Goal: Information Seeking & Learning: Learn about a topic

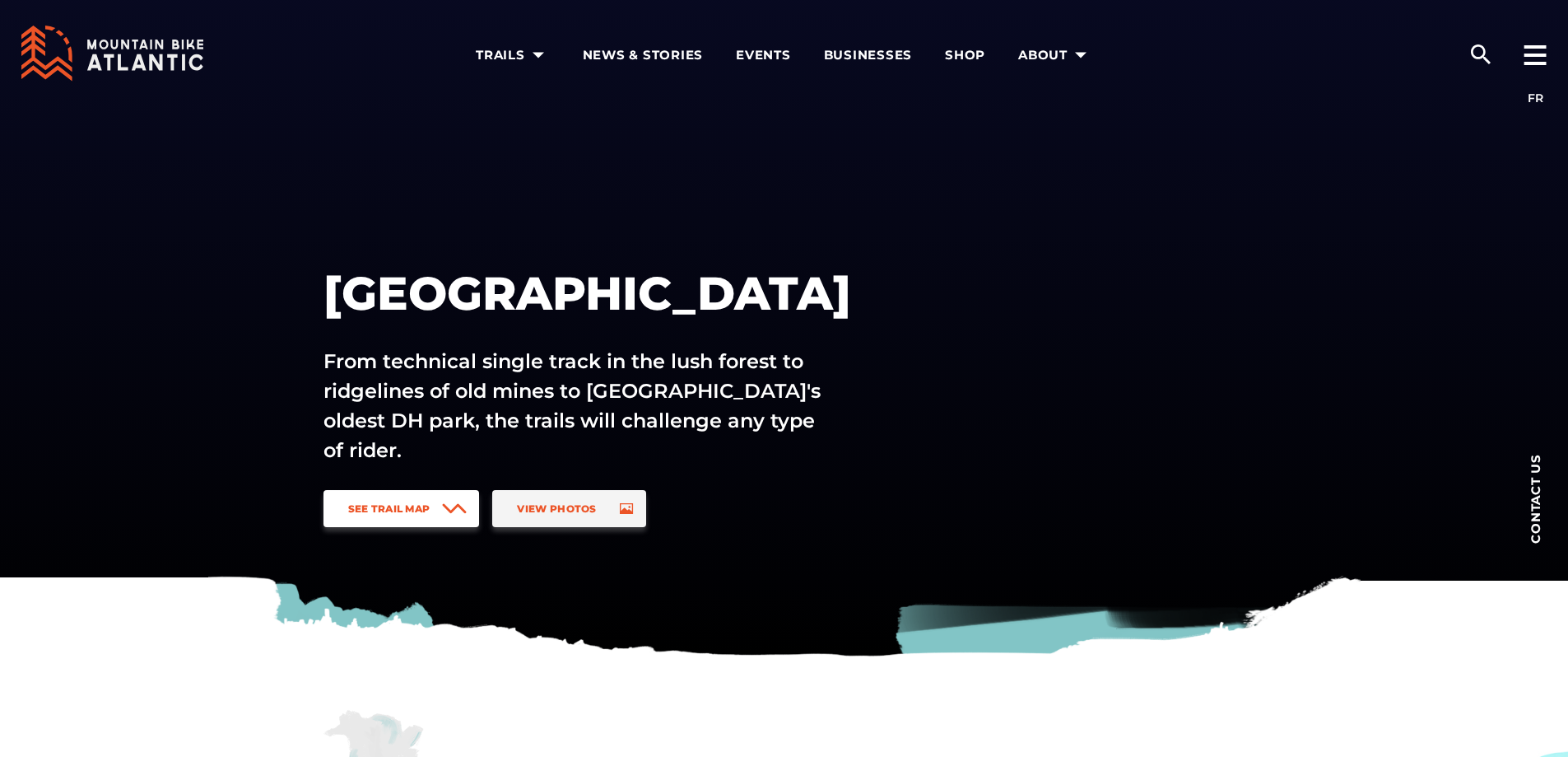
click at [446, 509] on icon at bounding box center [454, 508] width 25 height 10
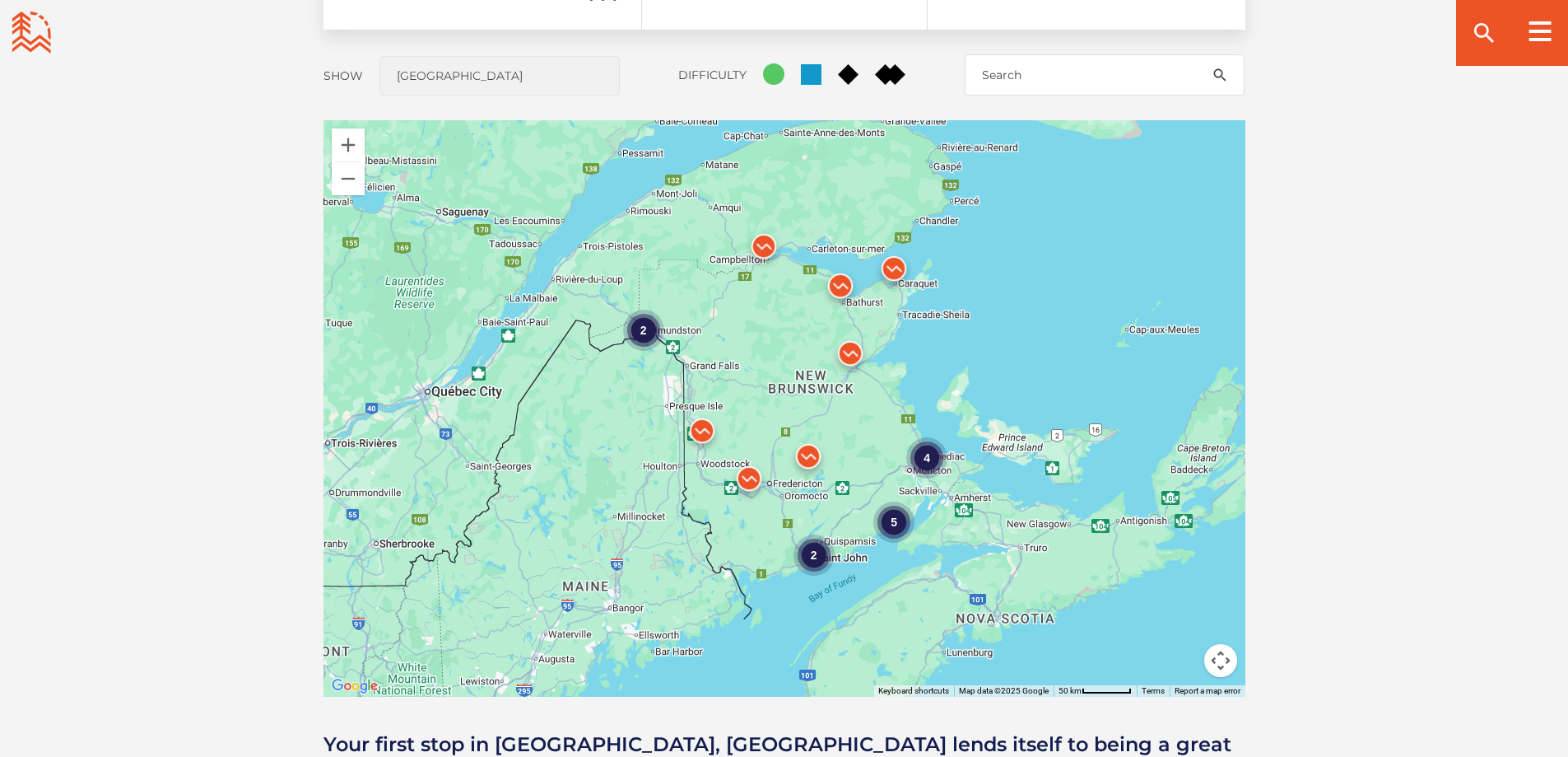
scroll to position [1407, 0]
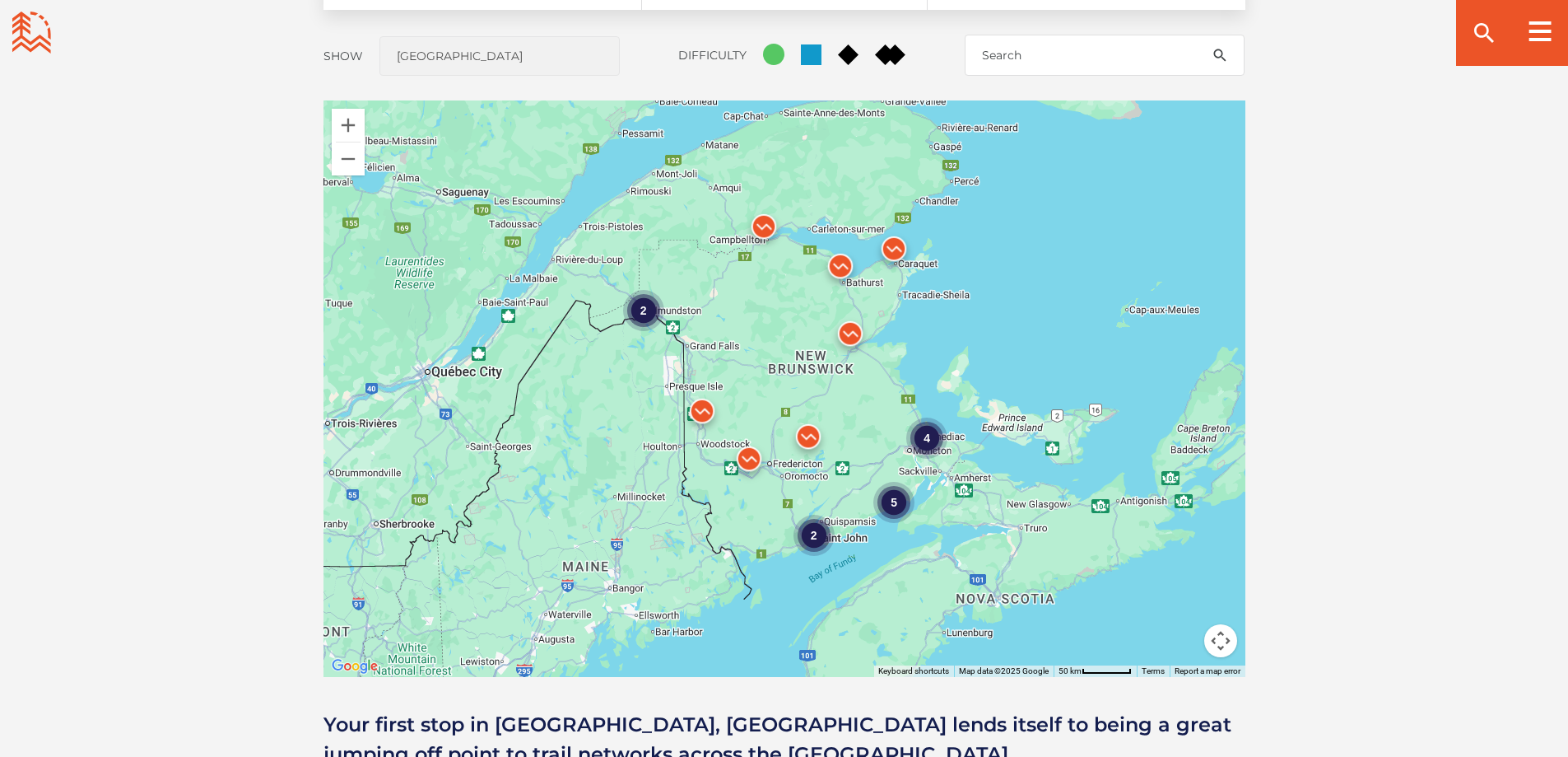
click at [753, 461] on img at bounding box center [749, 463] width 49 height 49
click at [749, 373] on link "[GEOGRAPHIC_DATA]" at bounding box center [753, 378] width 111 height 12
click at [808, 441] on img at bounding box center [808, 440] width 49 height 49
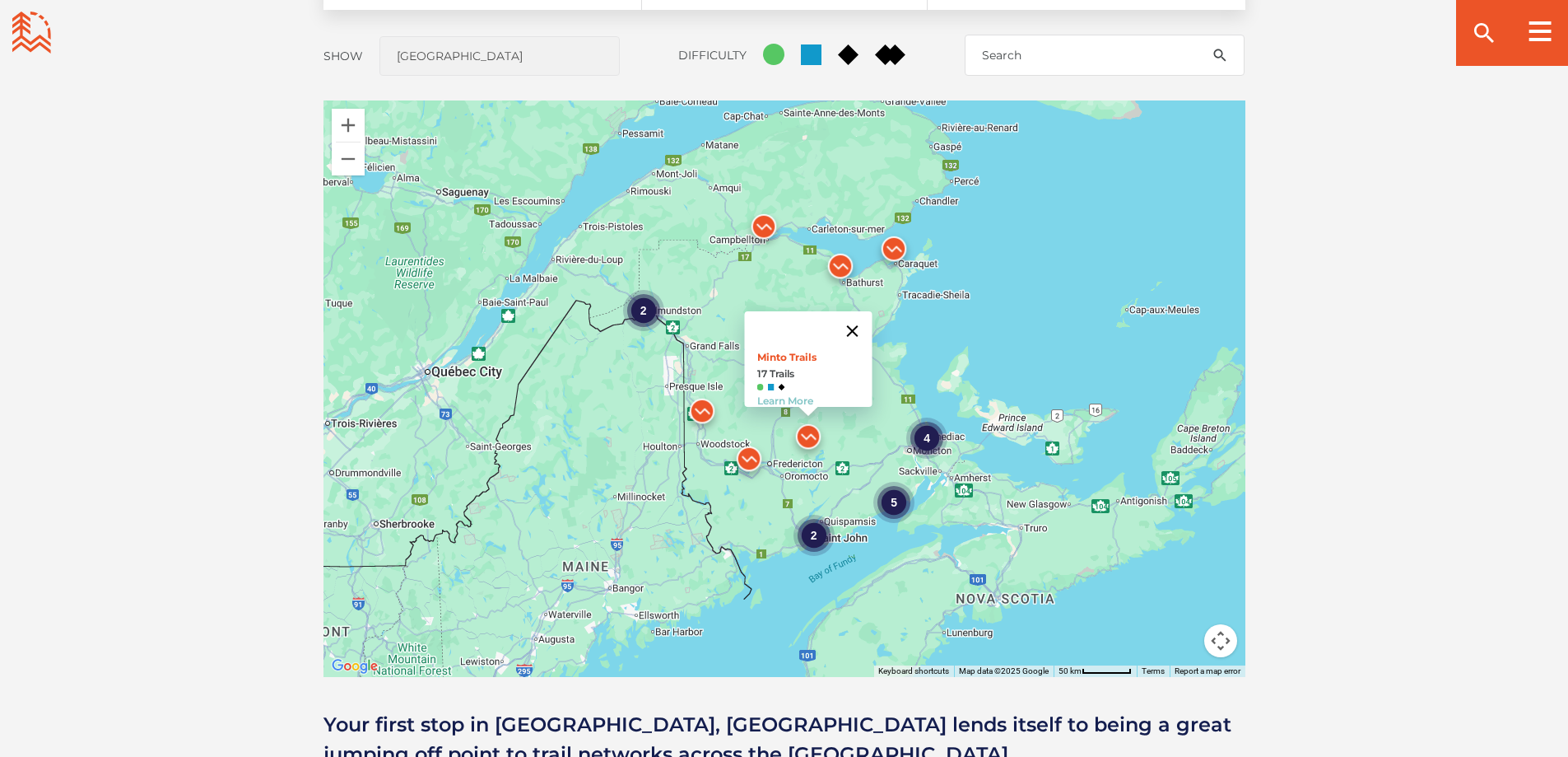
click at [861, 317] on button "Close" at bounding box center [852, 331] width 40 height 40
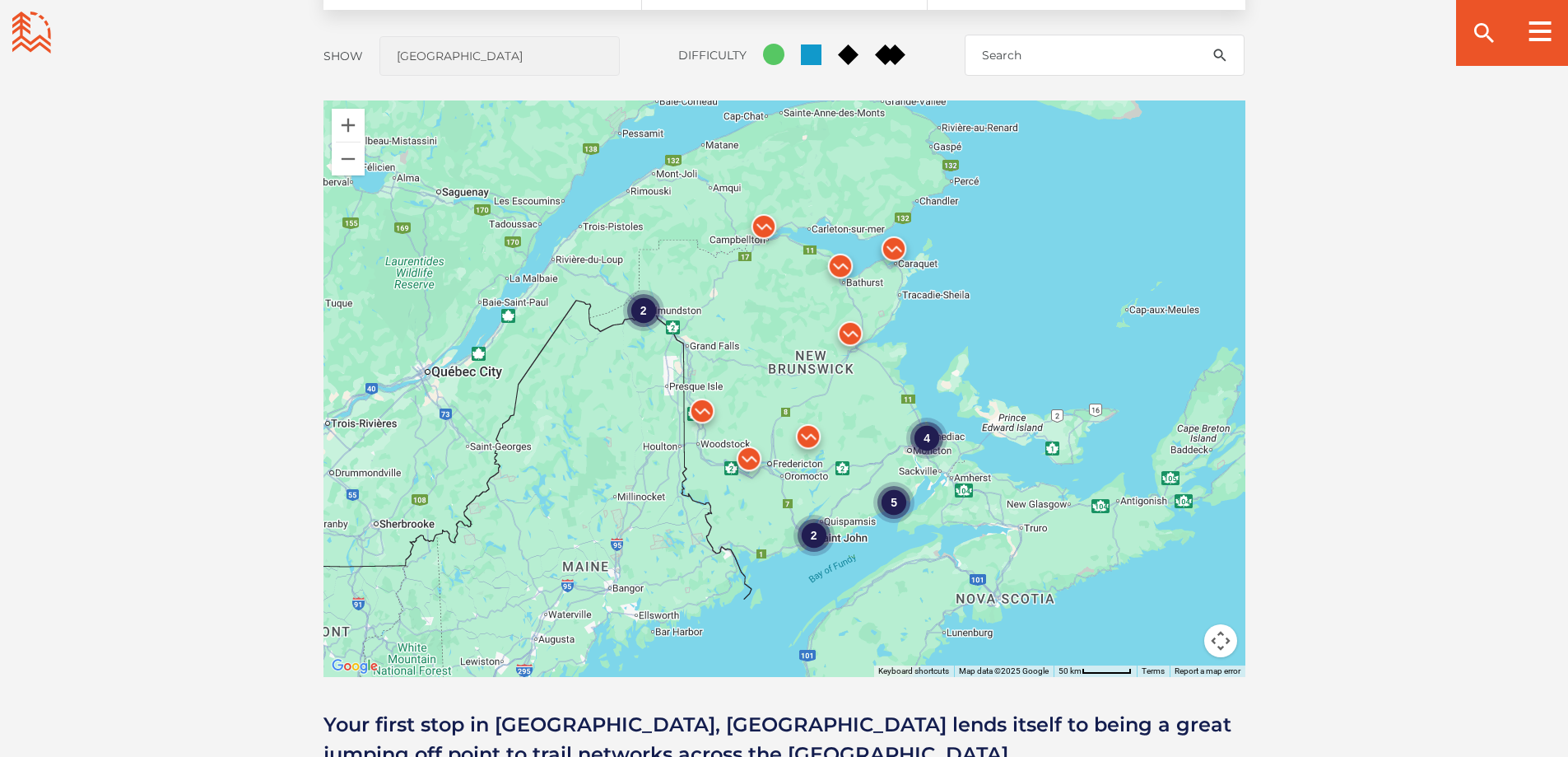
click at [814, 534] on div "2" at bounding box center [814, 535] width 42 height 42
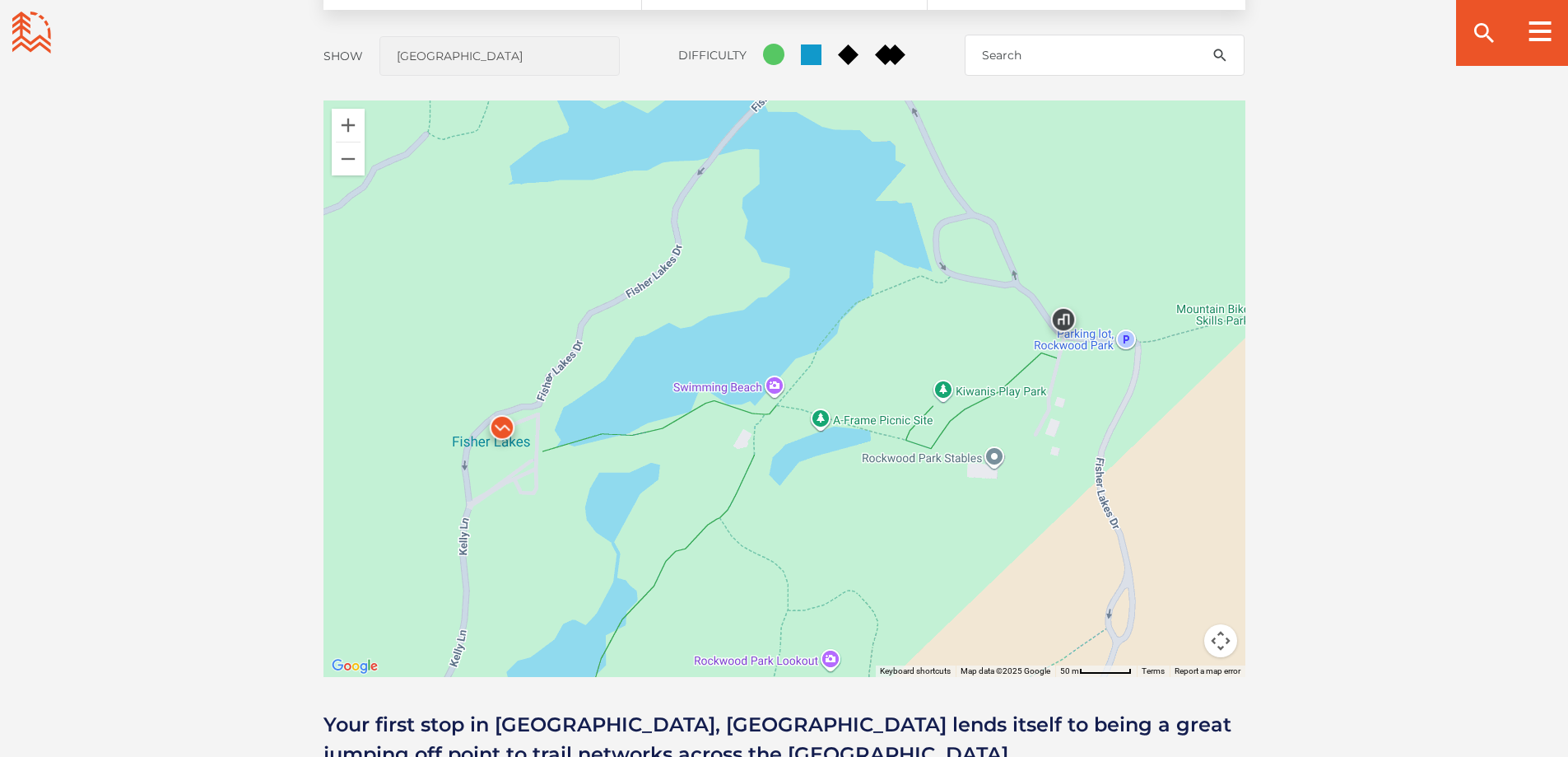
click at [500, 429] on img at bounding box center [502, 431] width 49 height 49
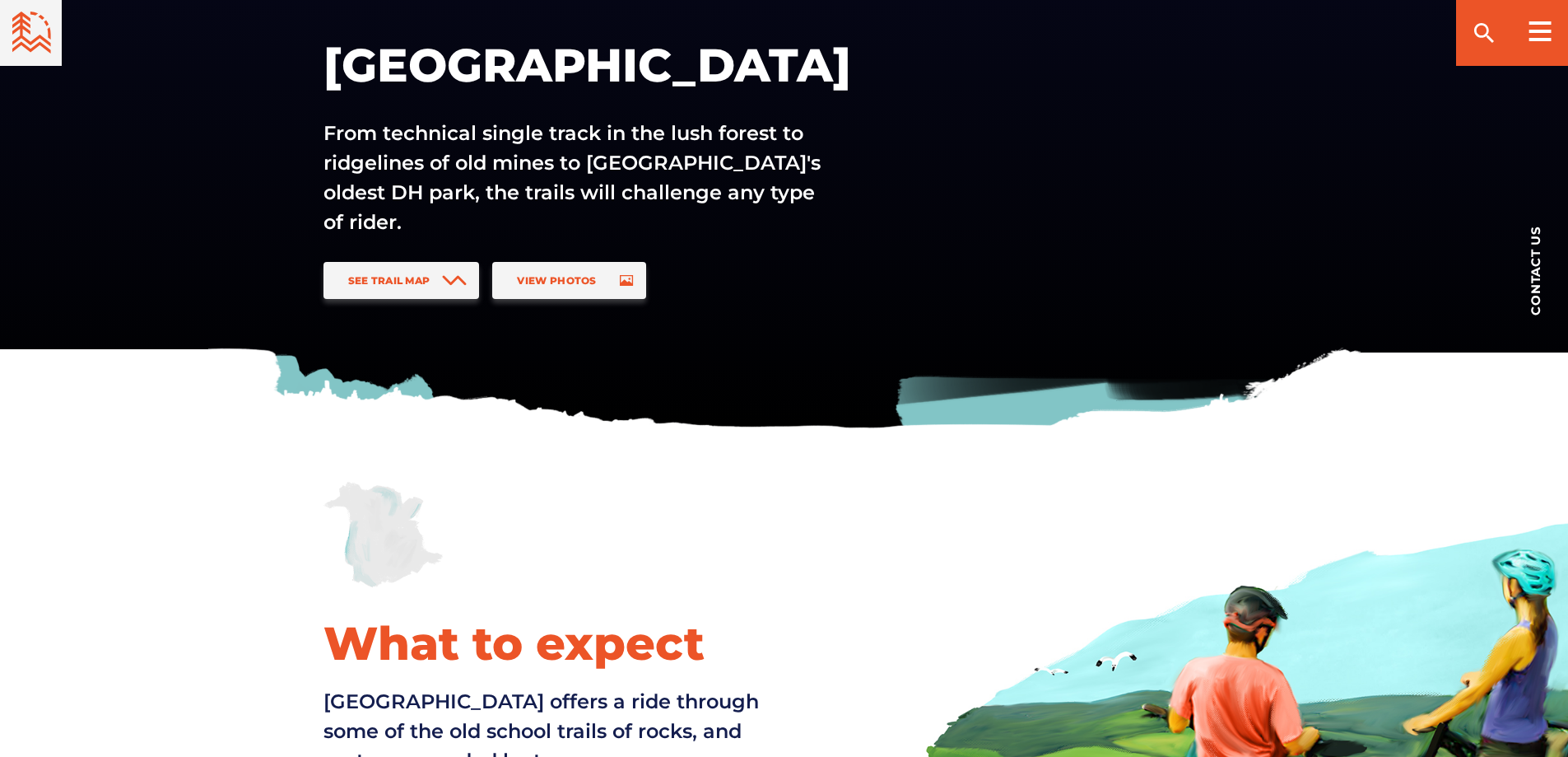
scroll to position [150, 0]
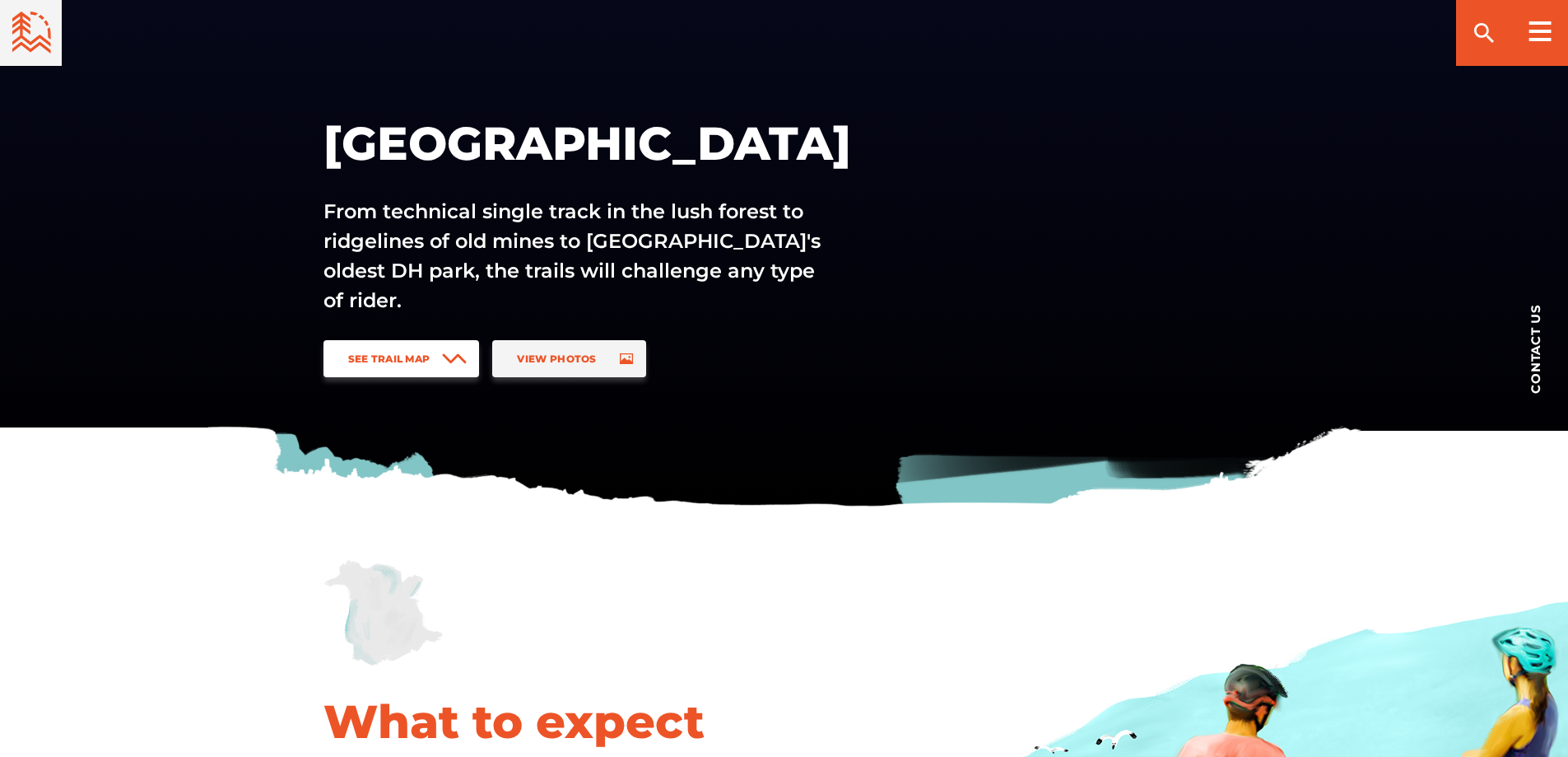
click at [400, 346] on link "See Trail Map" at bounding box center [402, 358] width 157 height 37
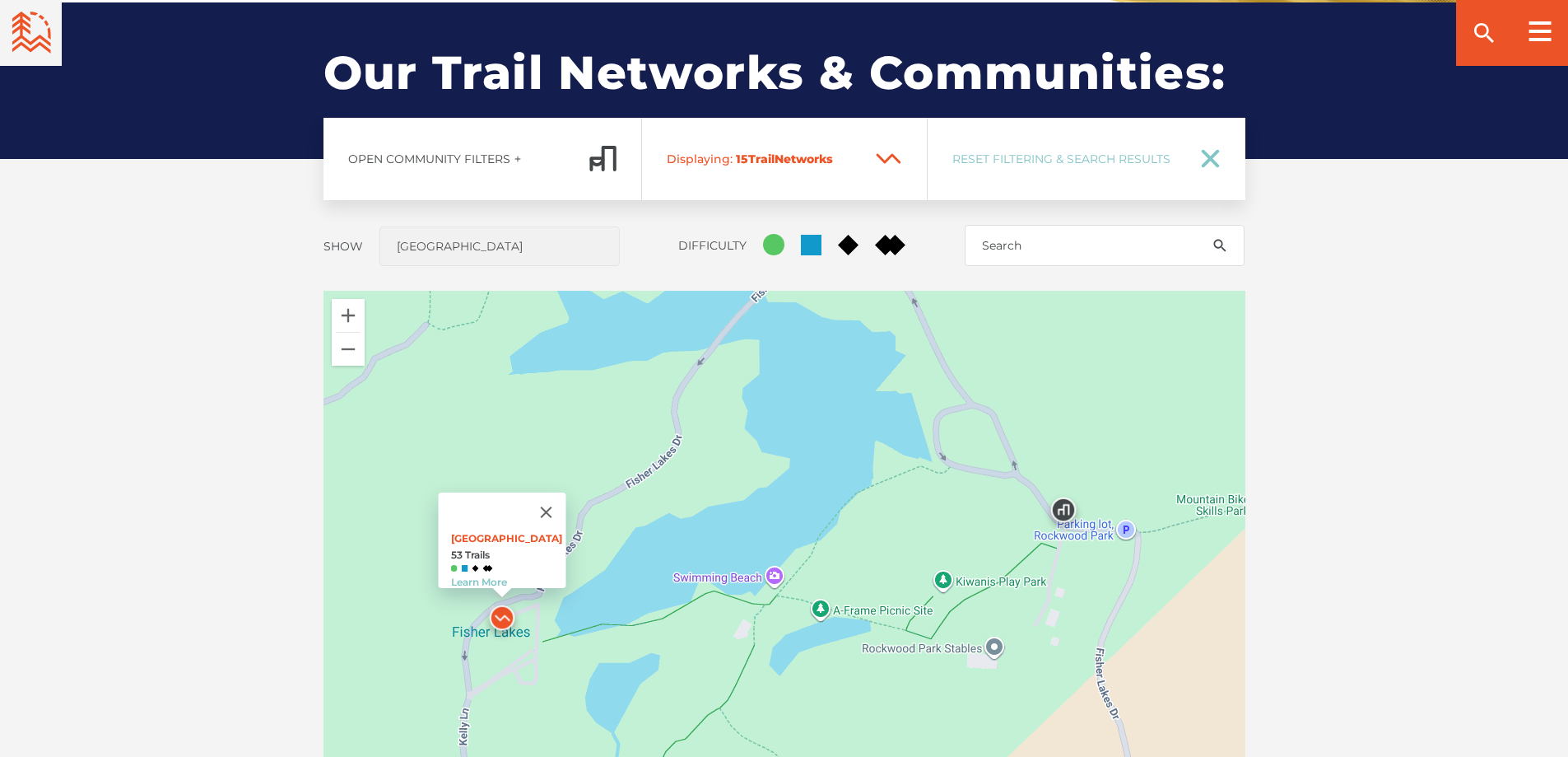
scroll to position [1219, 0]
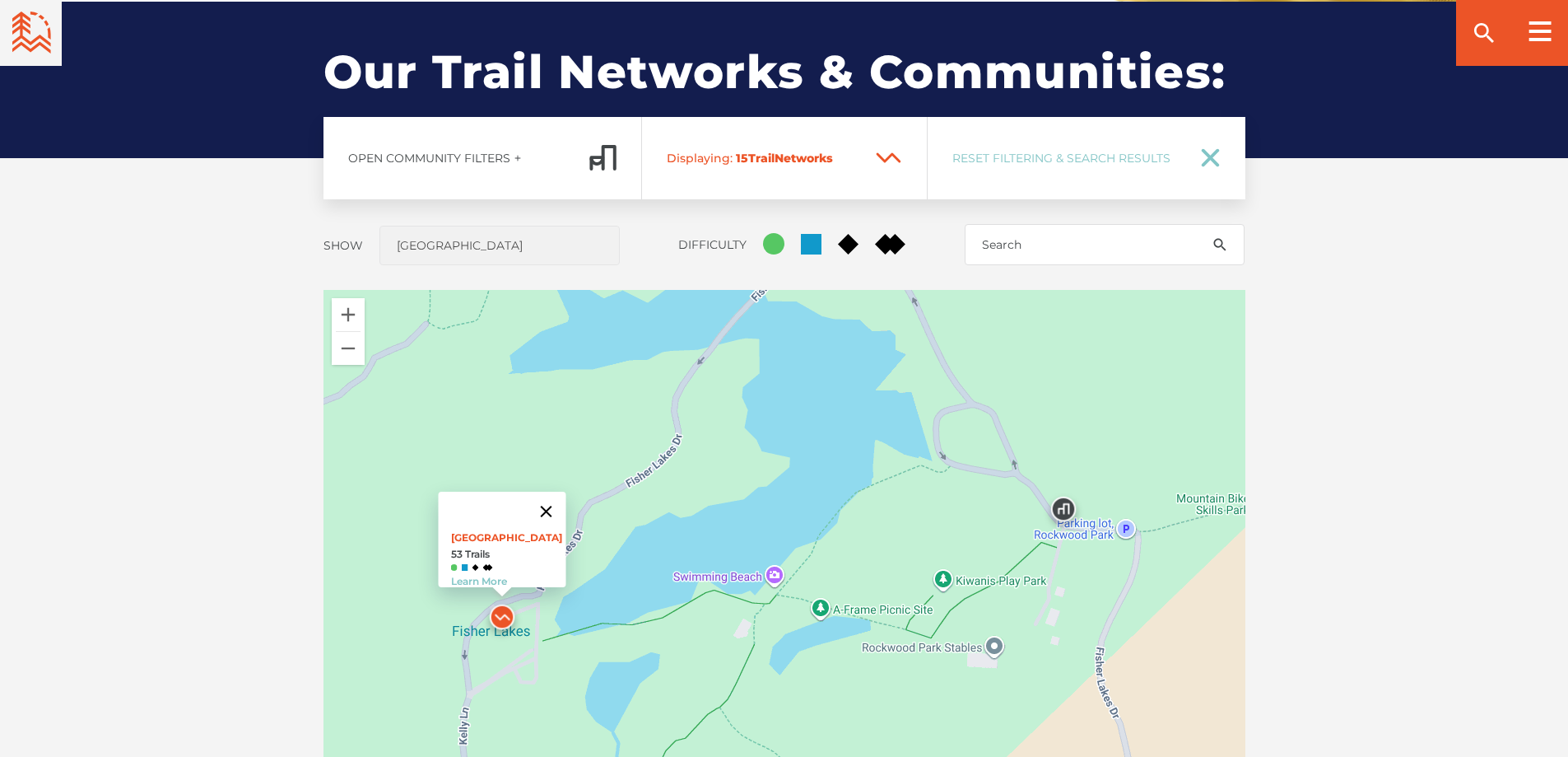
click at [554, 501] on button "Close" at bounding box center [546, 512] width 40 height 40
click at [346, 349] on button "Zoom out" at bounding box center [347, 347] width 33 height 33
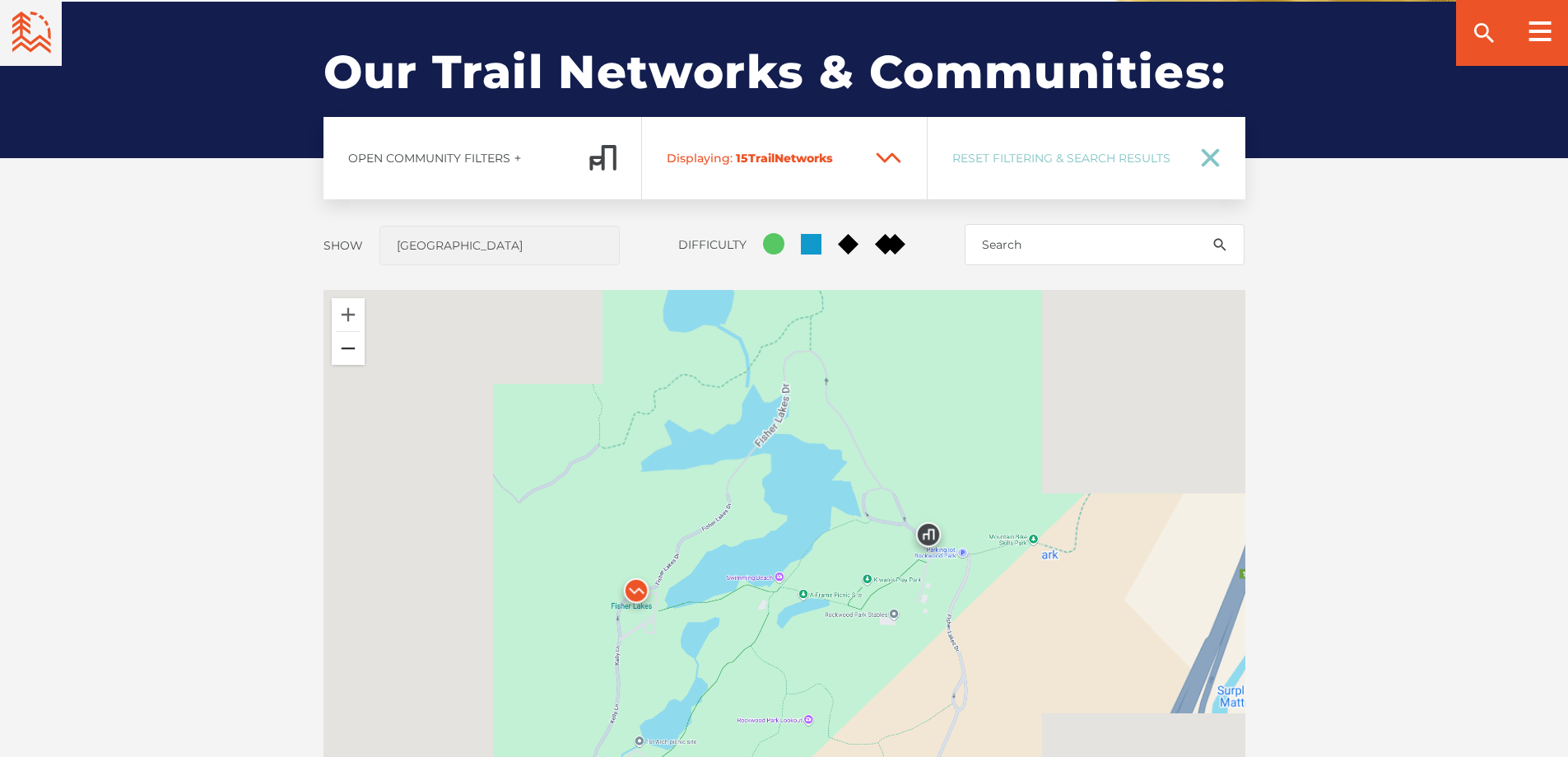
click at [346, 349] on button "Zoom out" at bounding box center [347, 347] width 33 height 33
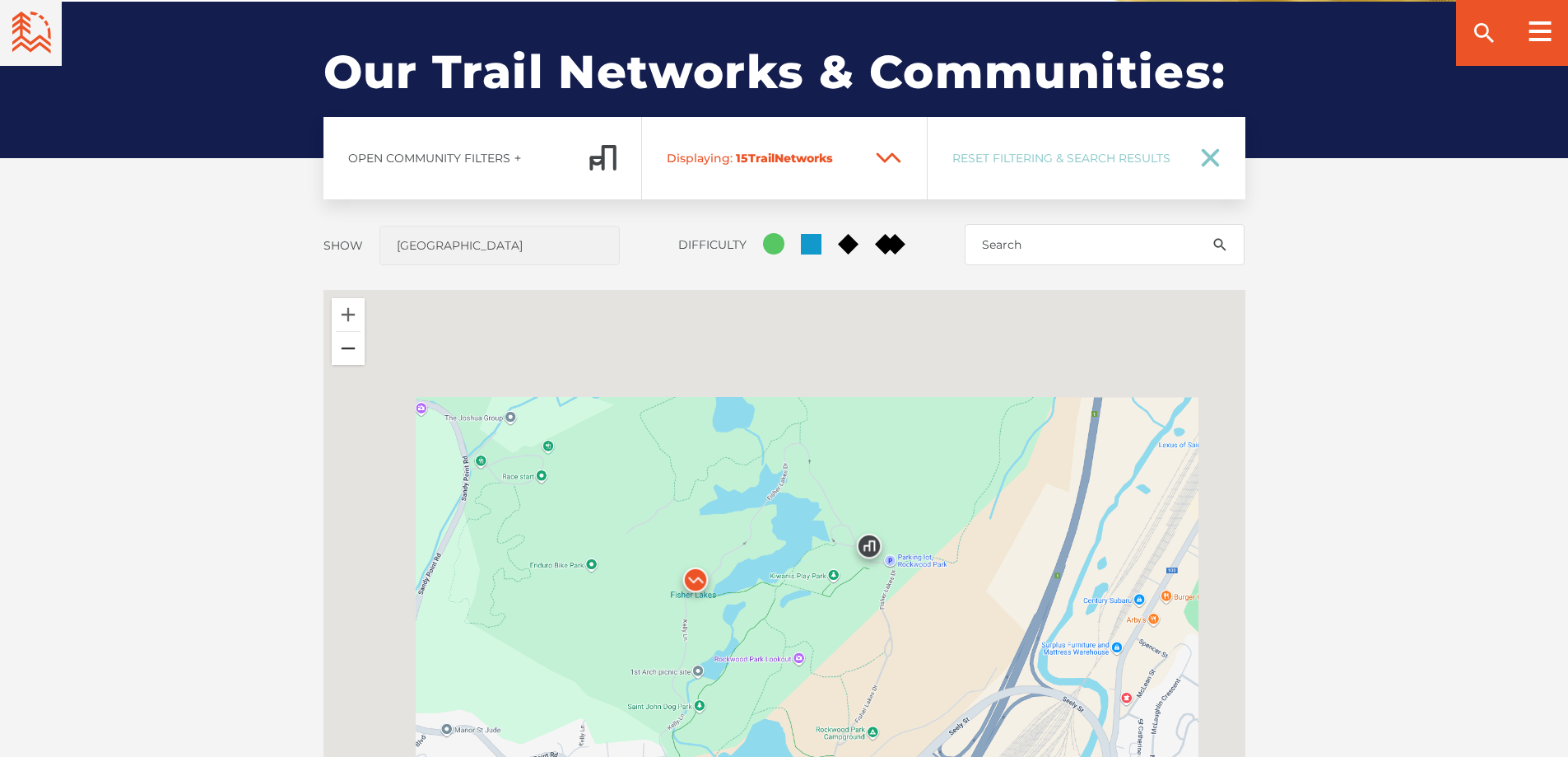
click at [346, 349] on button "Zoom out" at bounding box center [347, 347] width 33 height 33
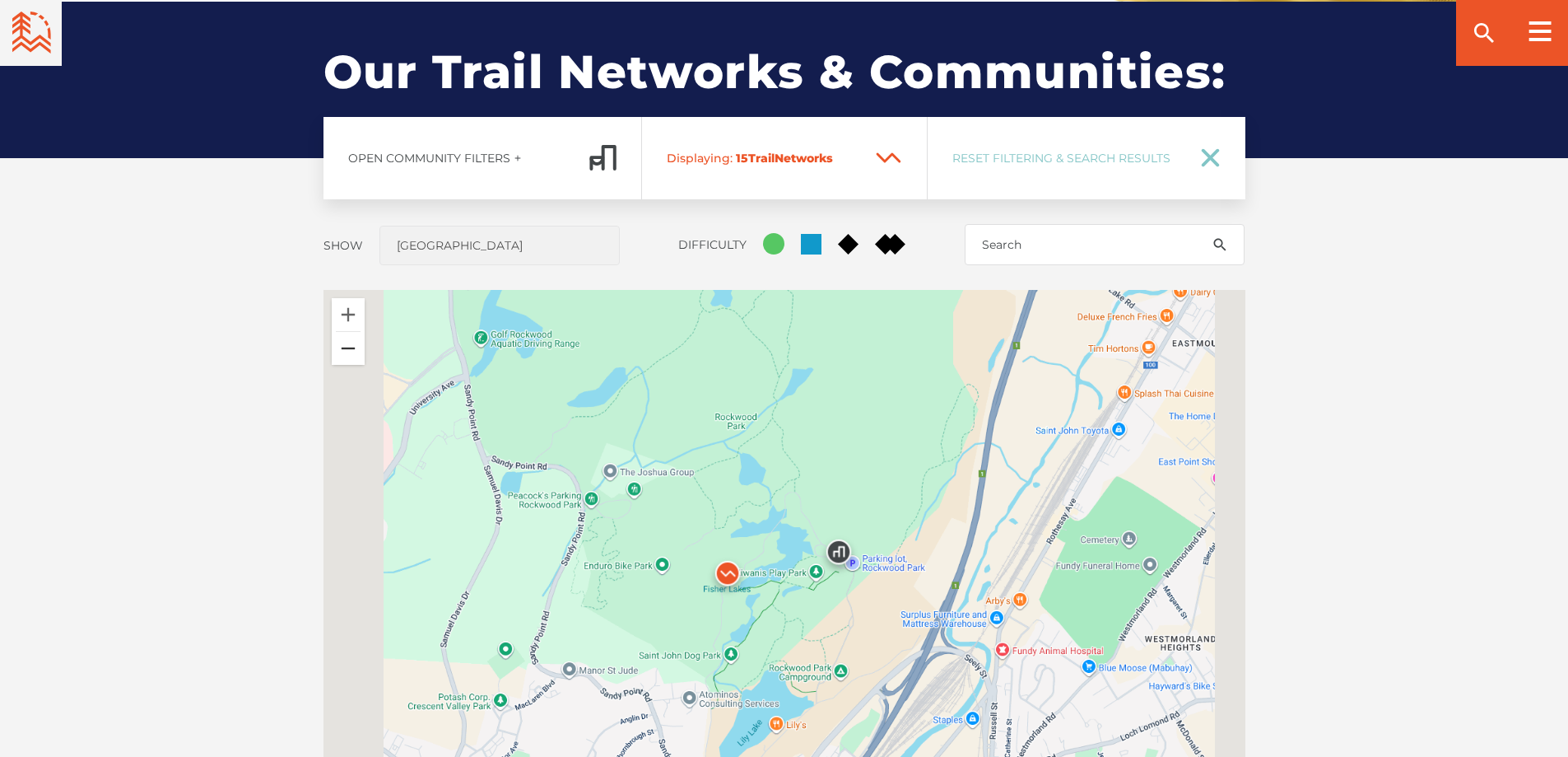
click at [346, 349] on button "Zoom out" at bounding box center [347, 347] width 33 height 33
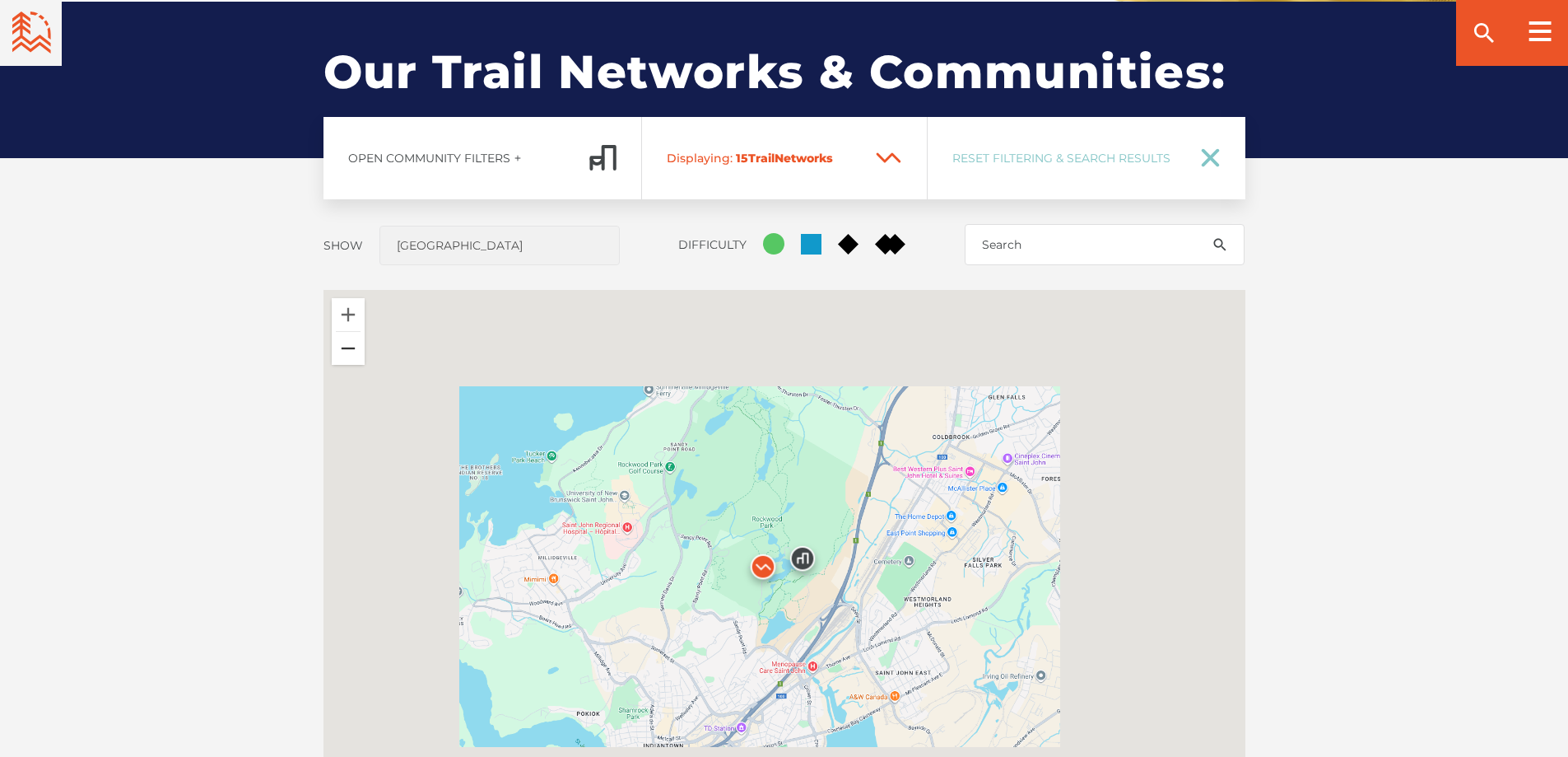
click at [346, 349] on button "Zoom out" at bounding box center [347, 347] width 33 height 33
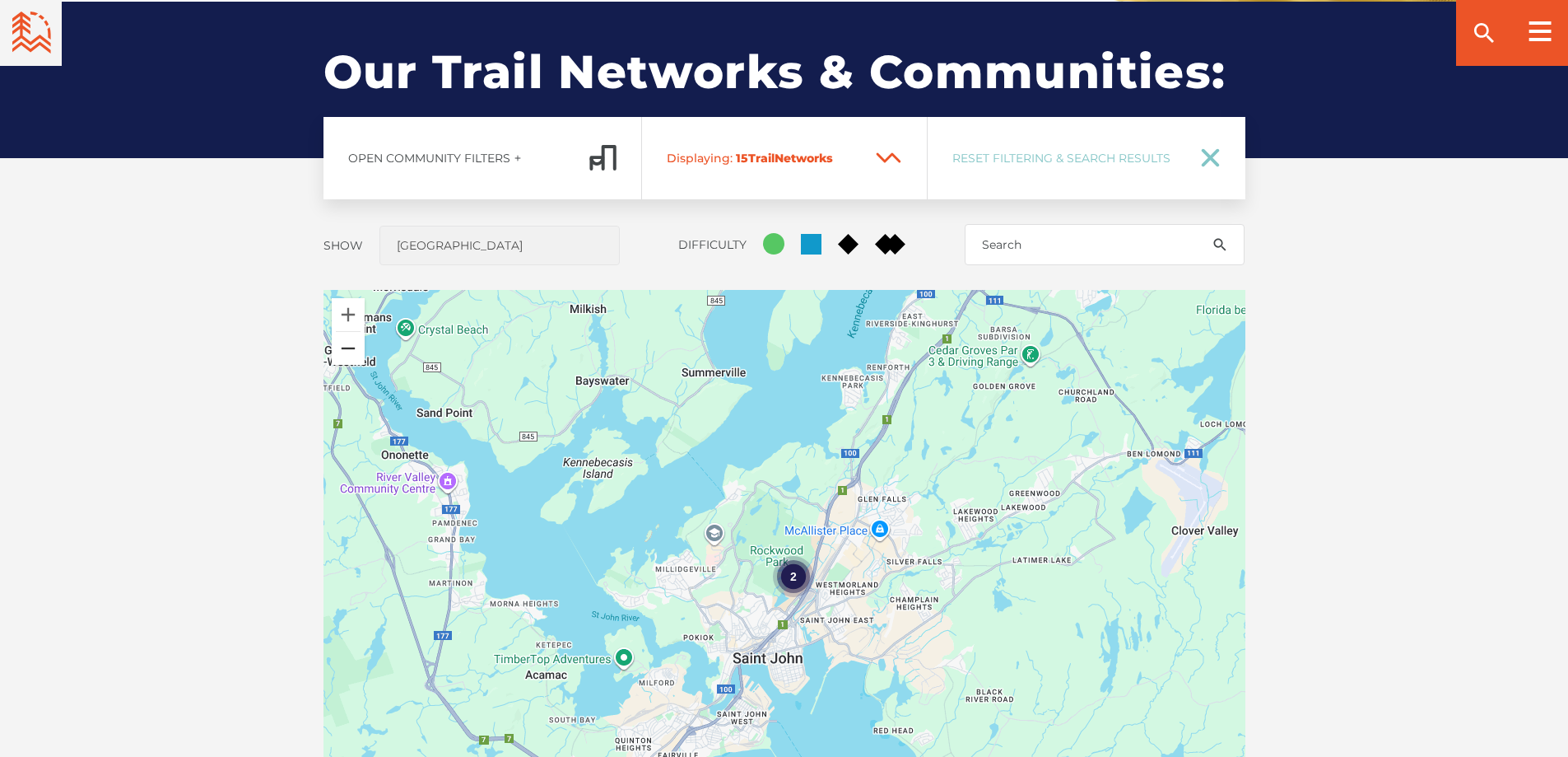
click at [346, 349] on button "Zoom out" at bounding box center [347, 347] width 33 height 33
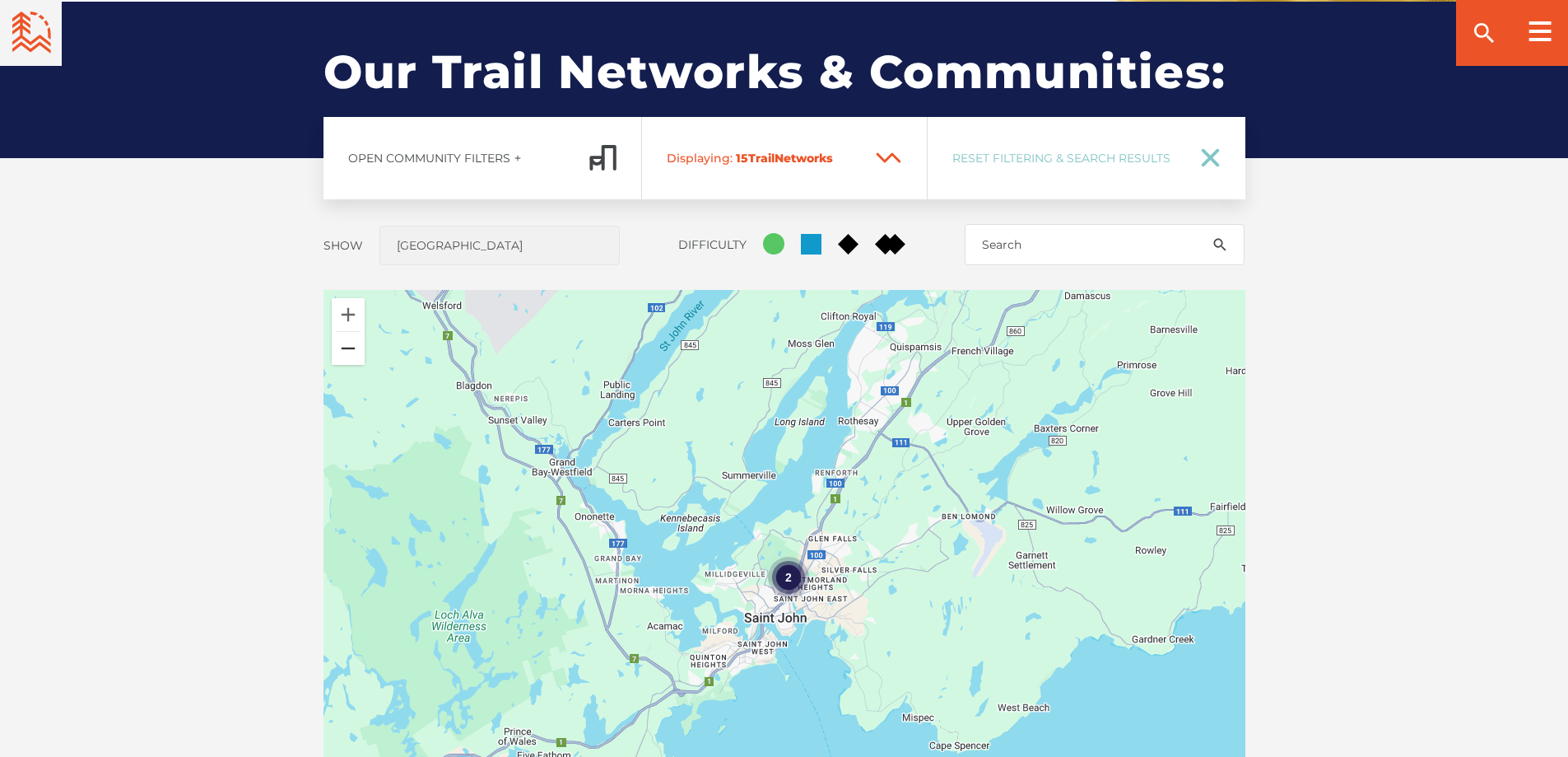
click at [346, 349] on button "Zoom out" at bounding box center [347, 347] width 33 height 33
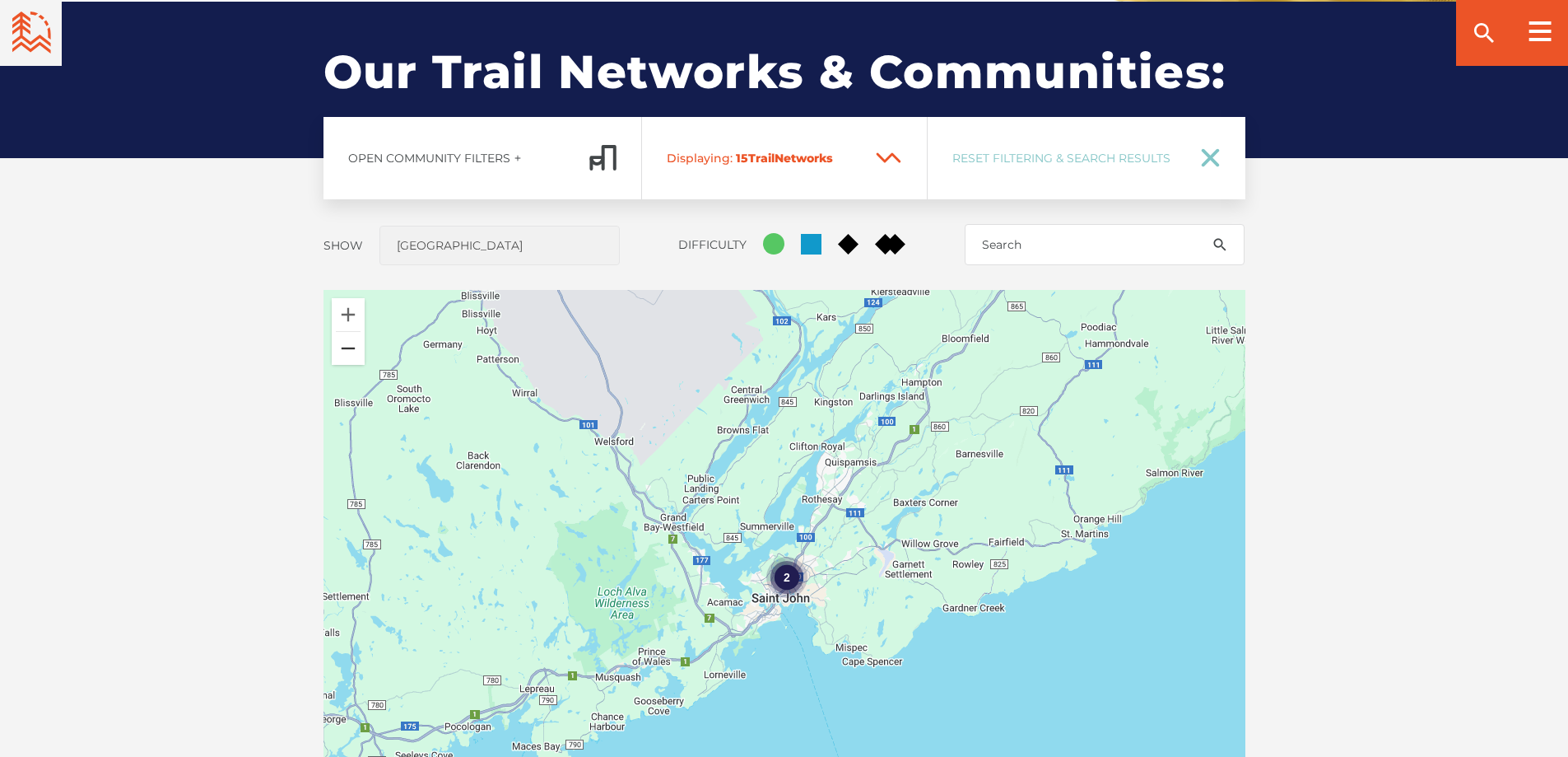
click at [346, 349] on button "Zoom out" at bounding box center [347, 347] width 33 height 33
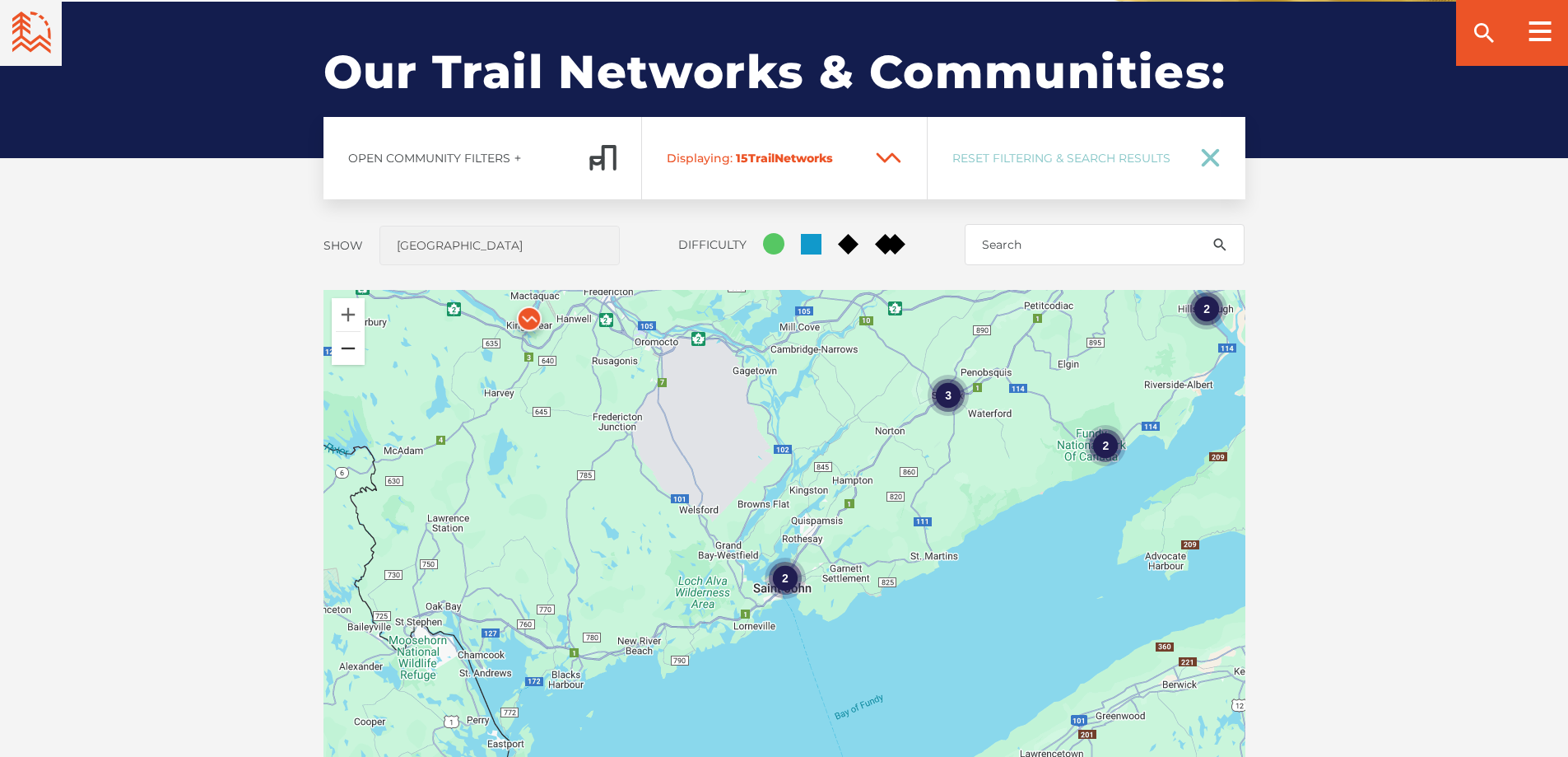
click at [346, 349] on button "Zoom out" at bounding box center [347, 347] width 33 height 33
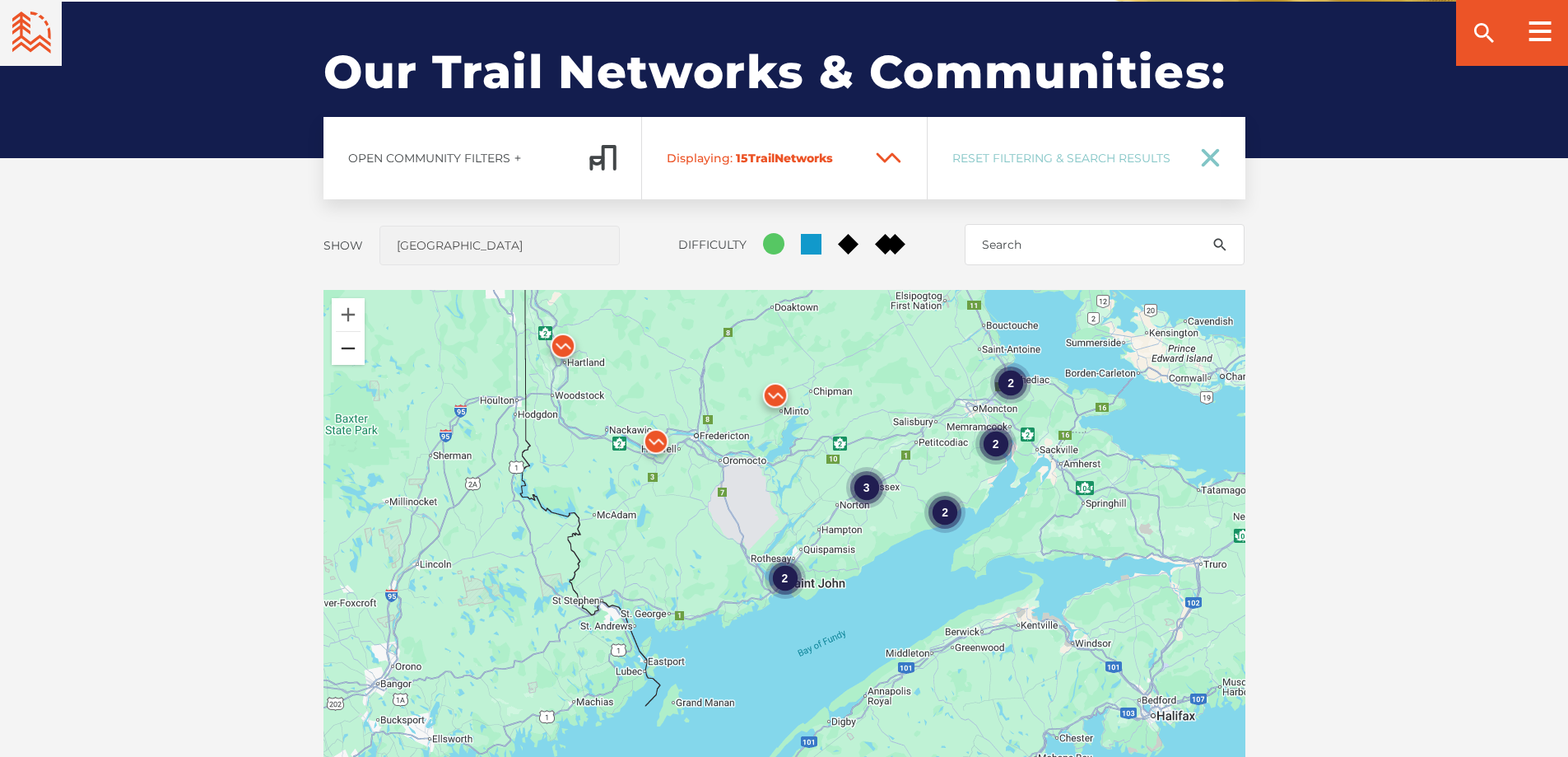
click at [346, 349] on button "Zoom out" at bounding box center [347, 347] width 33 height 33
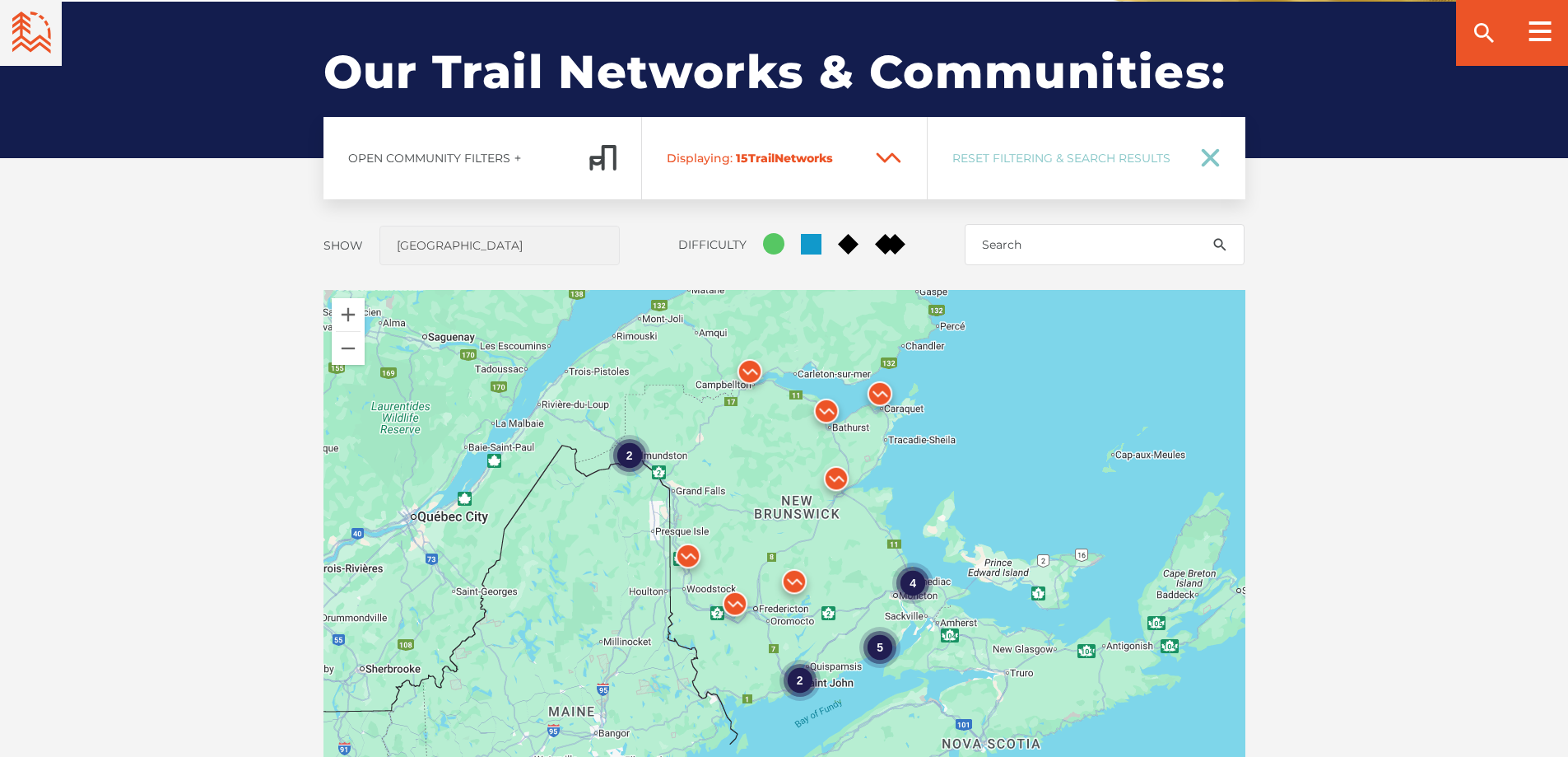
drag, startPoint x: 763, startPoint y: 403, endPoint x: 776, endPoint y: 508, distance: 105.8
click at [776, 508] on div "4 2 5 2" at bounding box center [784, 578] width 922 height 577
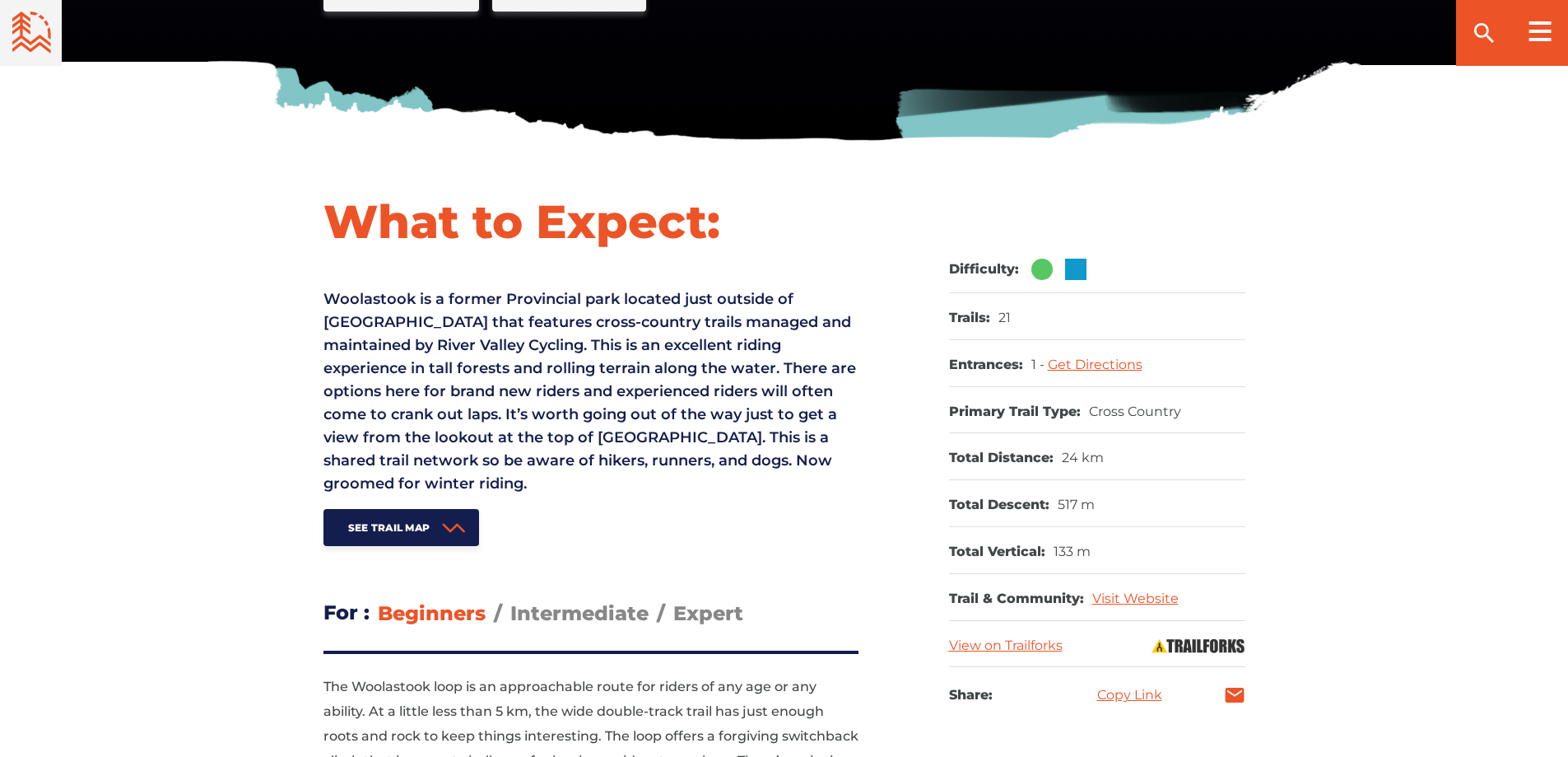
scroll to position [531, 0]
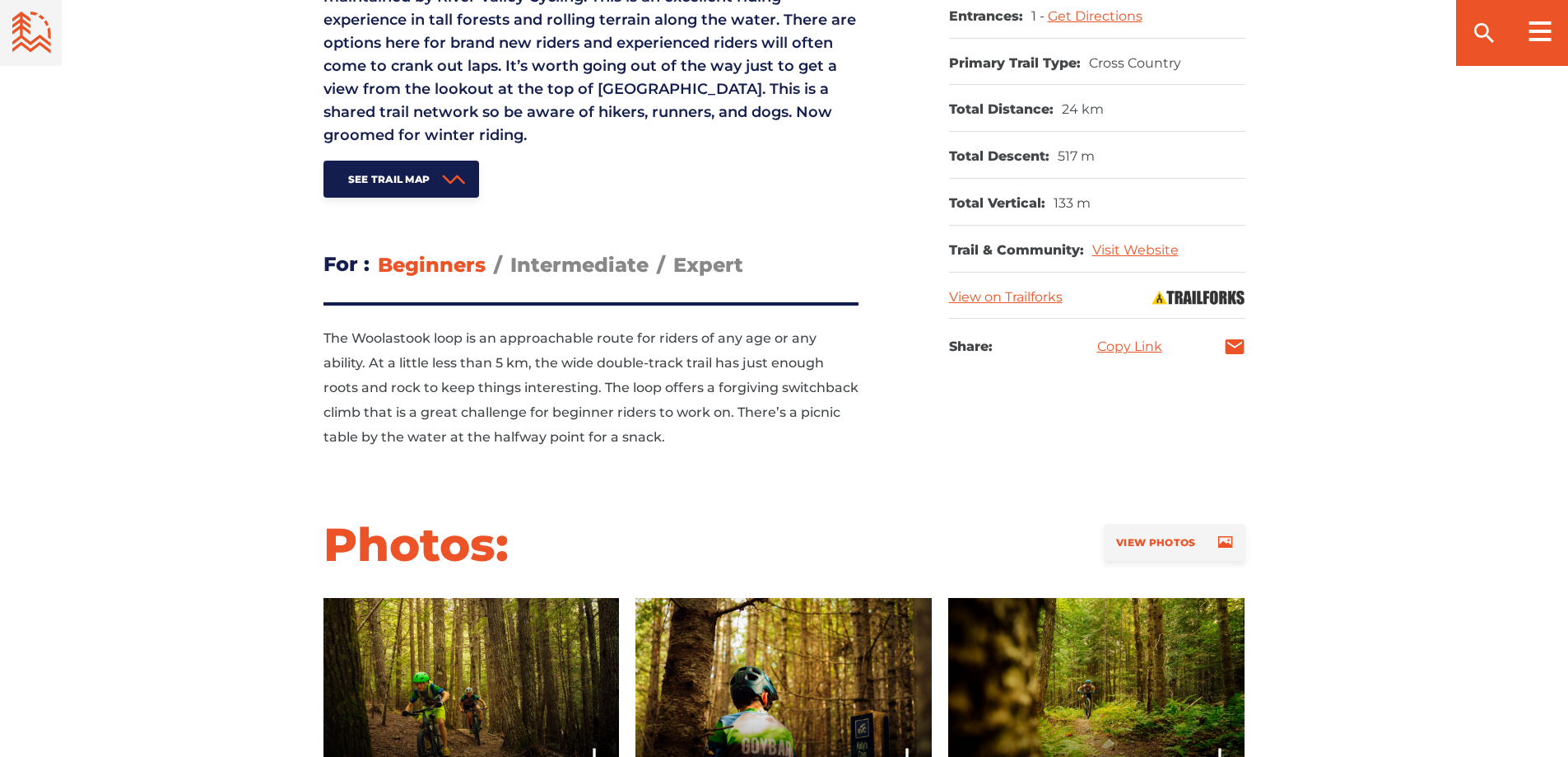
drag, startPoint x: 1575, startPoint y: 48, endPoint x: 1467, endPoint y: 158, distance: 154.2
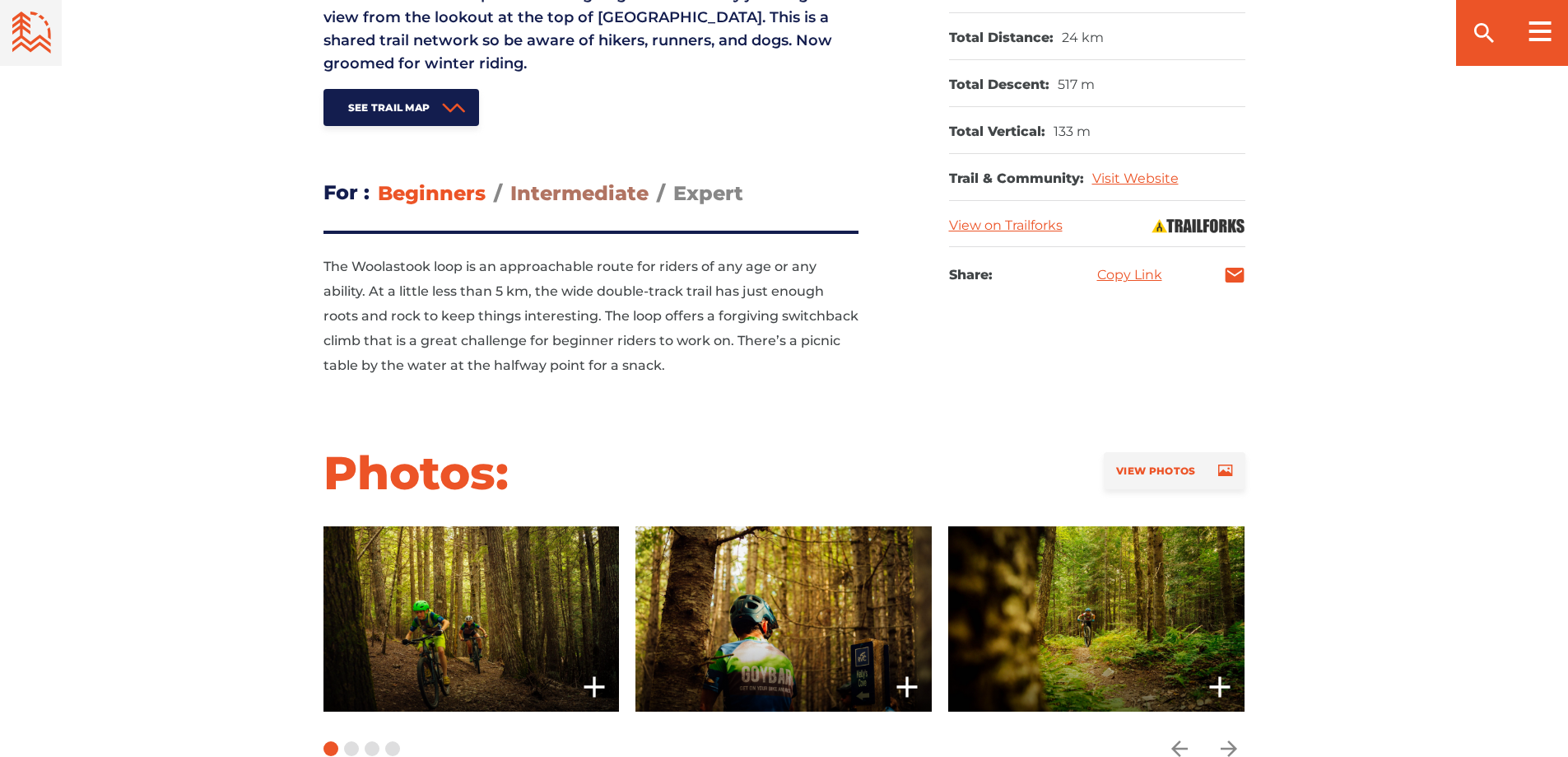
click at [581, 196] on span "Intermediate" at bounding box center [580, 193] width 139 height 24
click at [511, 180] on input "Intermediate" at bounding box center [511, 180] width 0 height 0
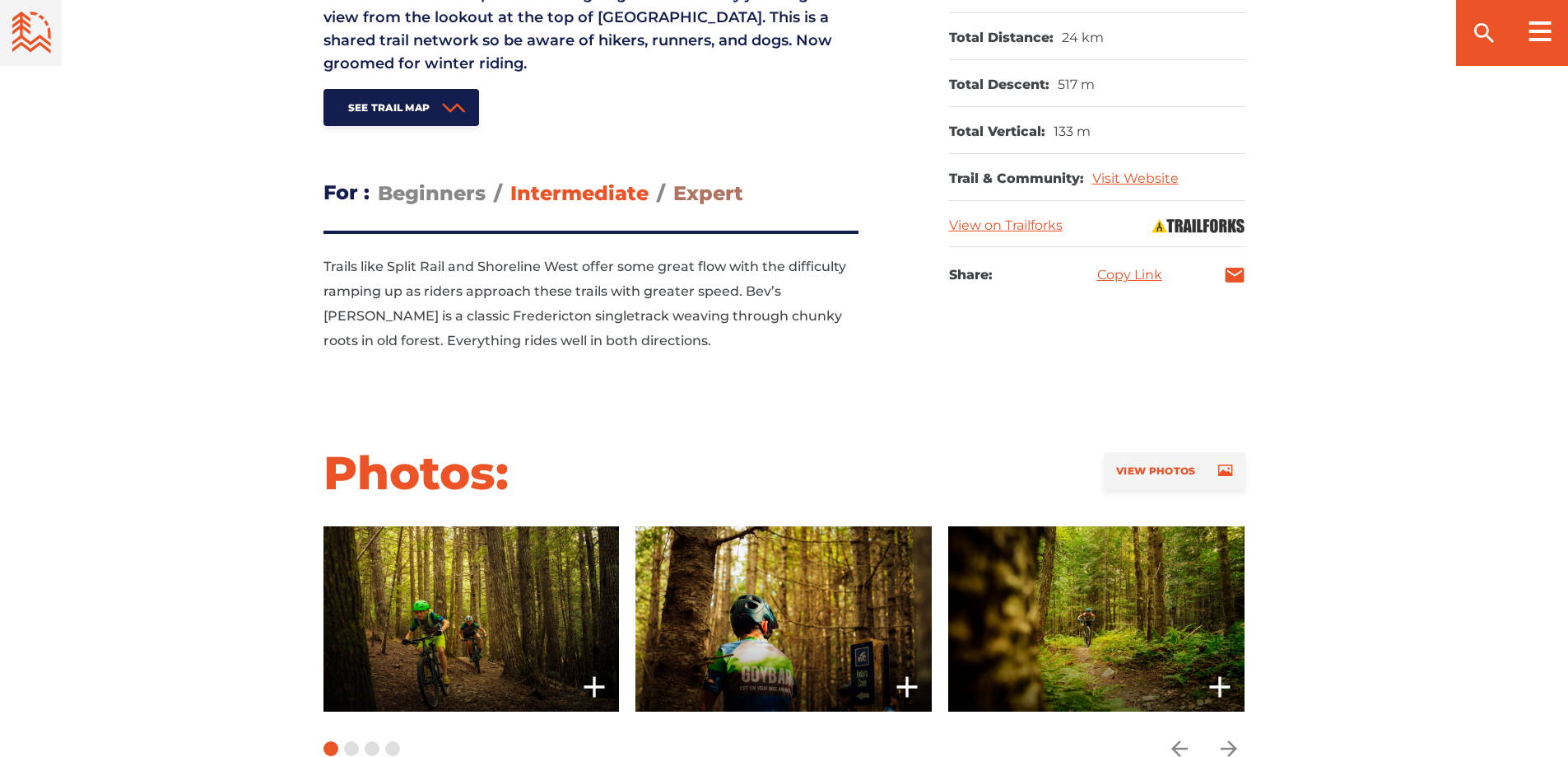
click at [707, 196] on span "Expert" at bounding box center [708, 193] width 70 height 24
click at [673, 180] on input "Expert" at bounding box center [673, 180] width 0 height 0
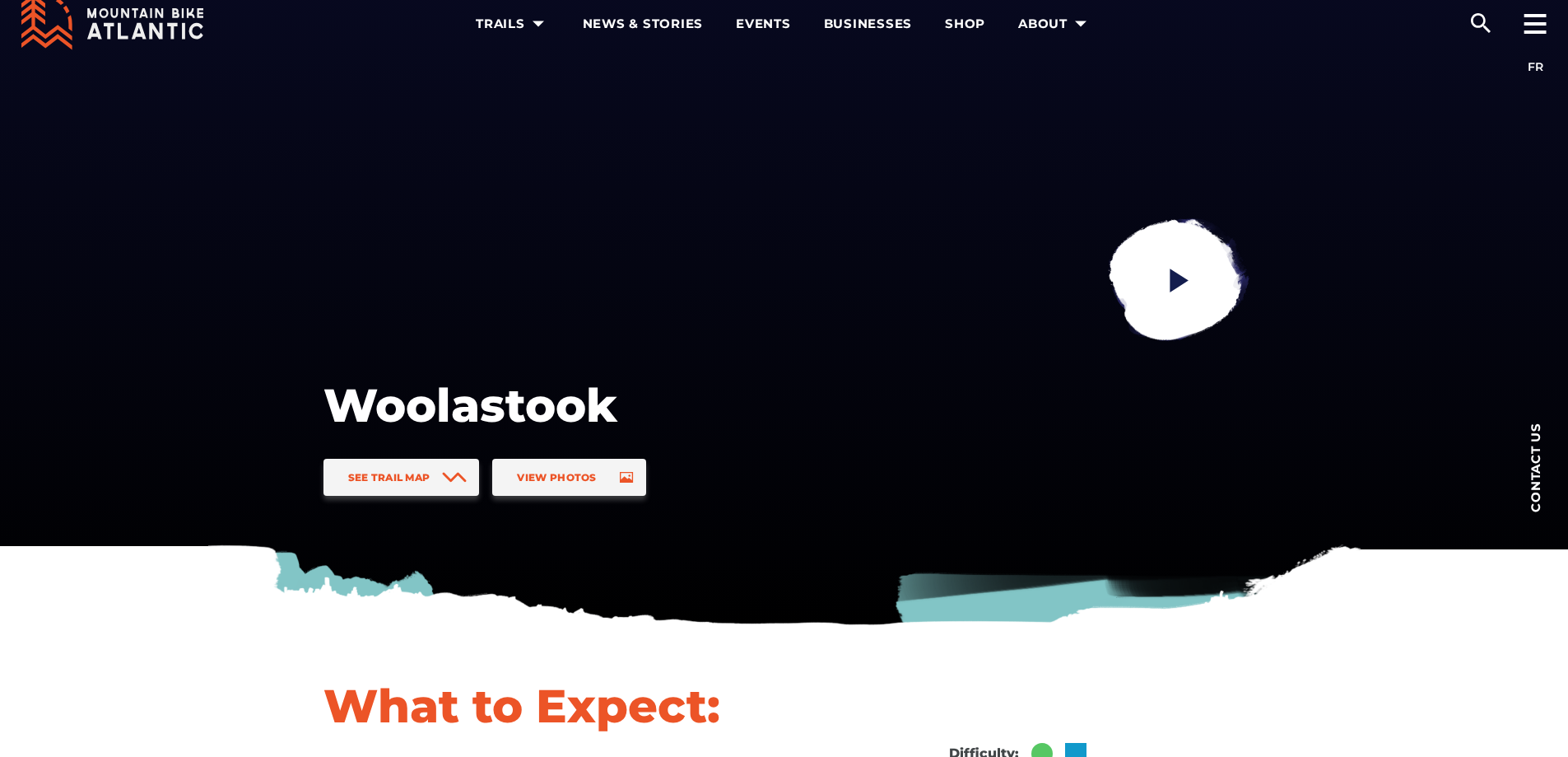
scroll to position [0, 0]
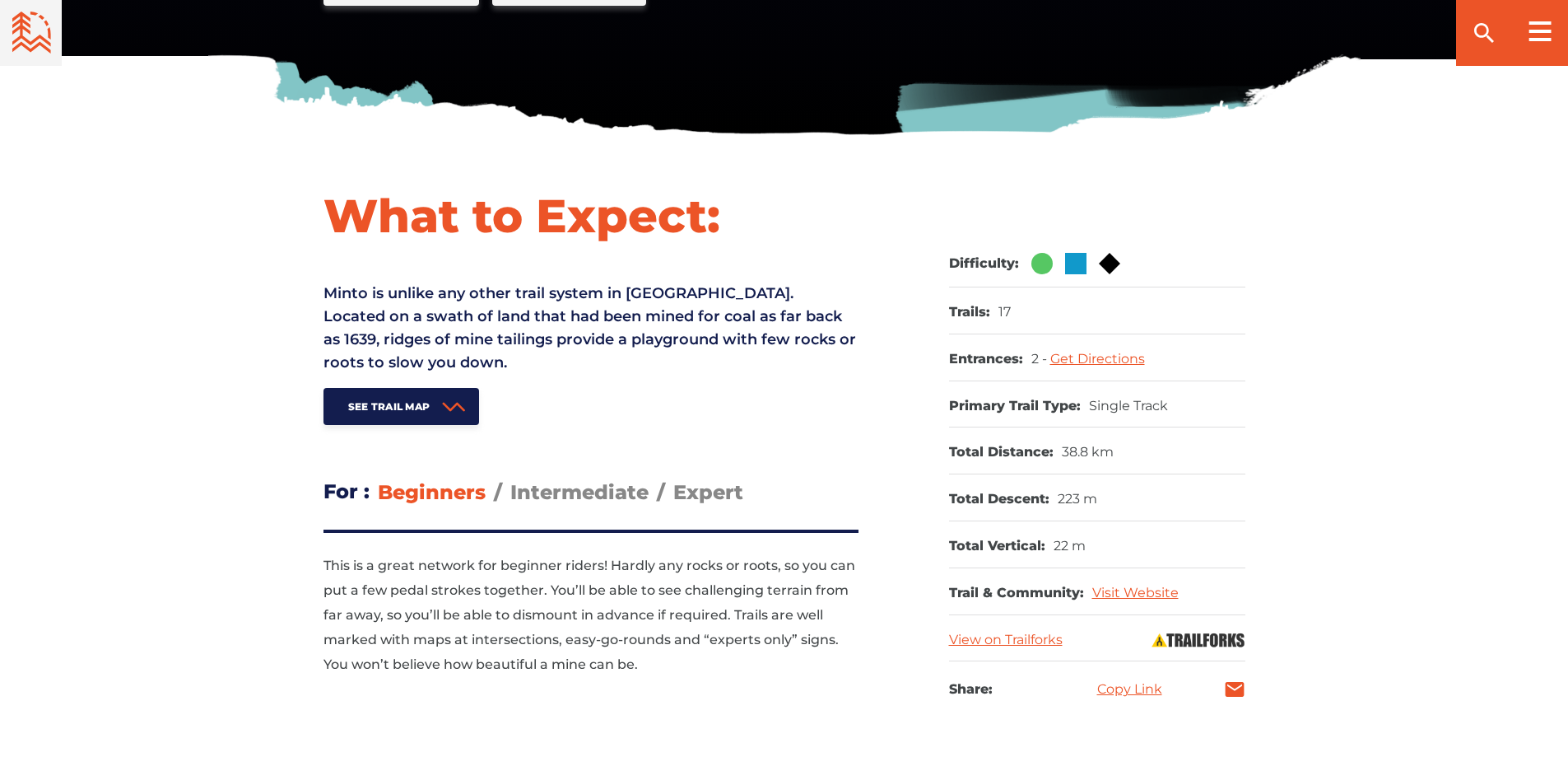
scroll to position [537, 0]
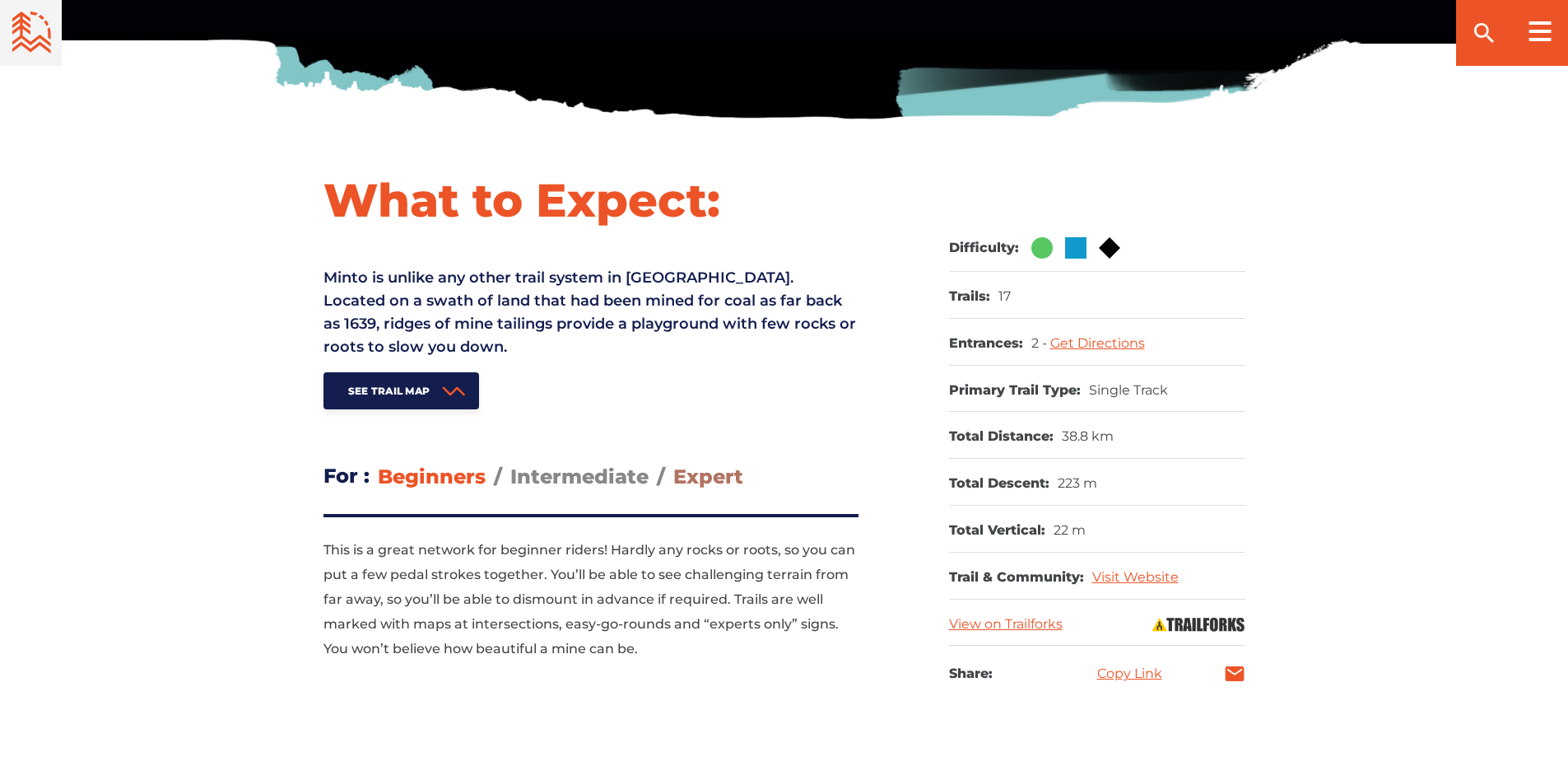
click at [703, 470] on span "Expert" at bounding box center [708, 476] width 70 height 24
click at [673, 463] on input "Expert" at bounding box center [673, 463] width 0 height 0
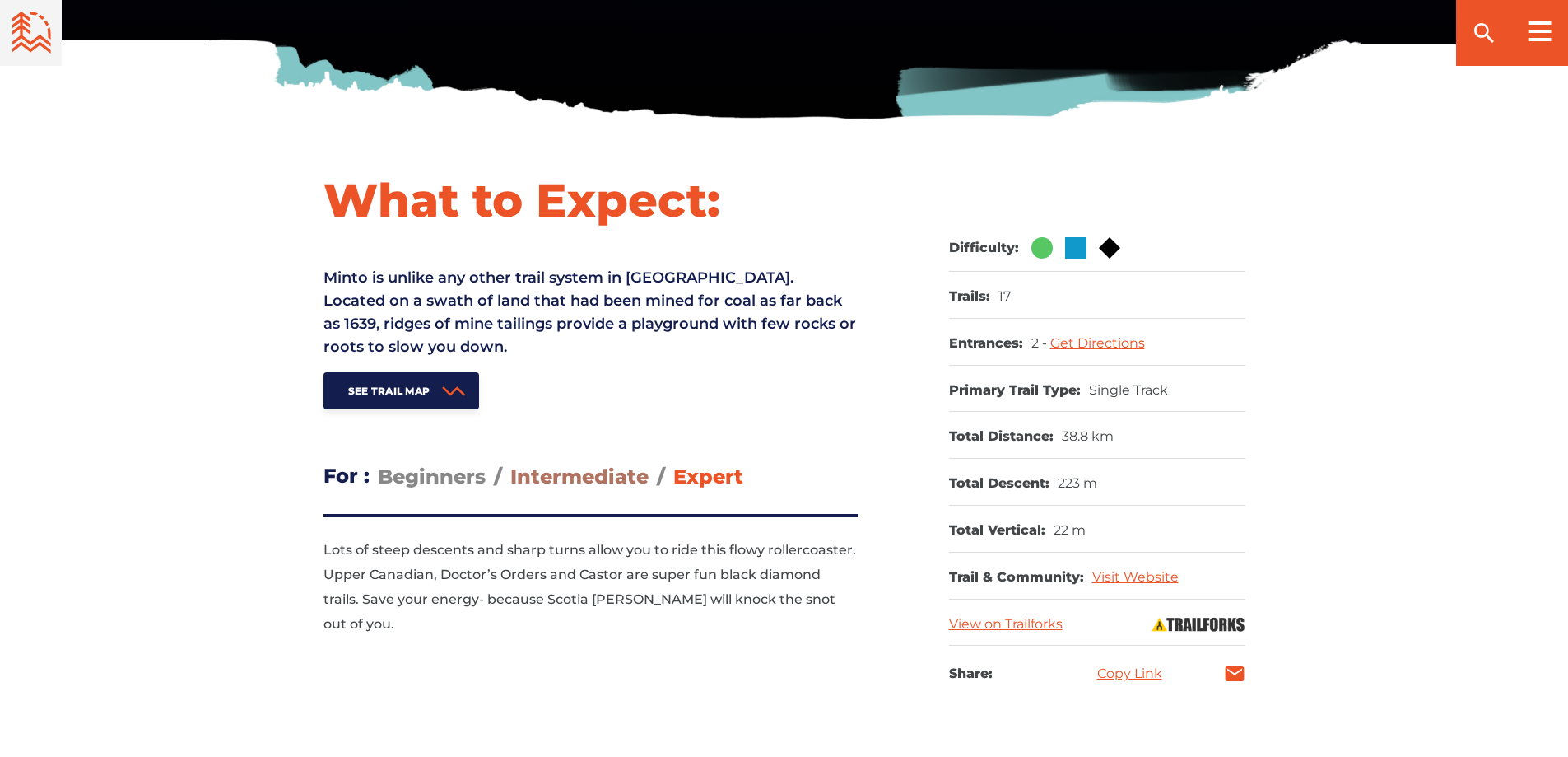
click at [555, 482] on span "Intermediate" at bounding box center [580, 476] width 139 height 24
click at [511, 463] on input "Intermediate" at bounding box center [511, 463] width 0 height 0
click at [441, 485] on span "Beginners" at bounding box center [431, 476] width 108 height 24
click at [378, 463] on input "Beginners" at bounding box center [378, 463] width 0 height 0
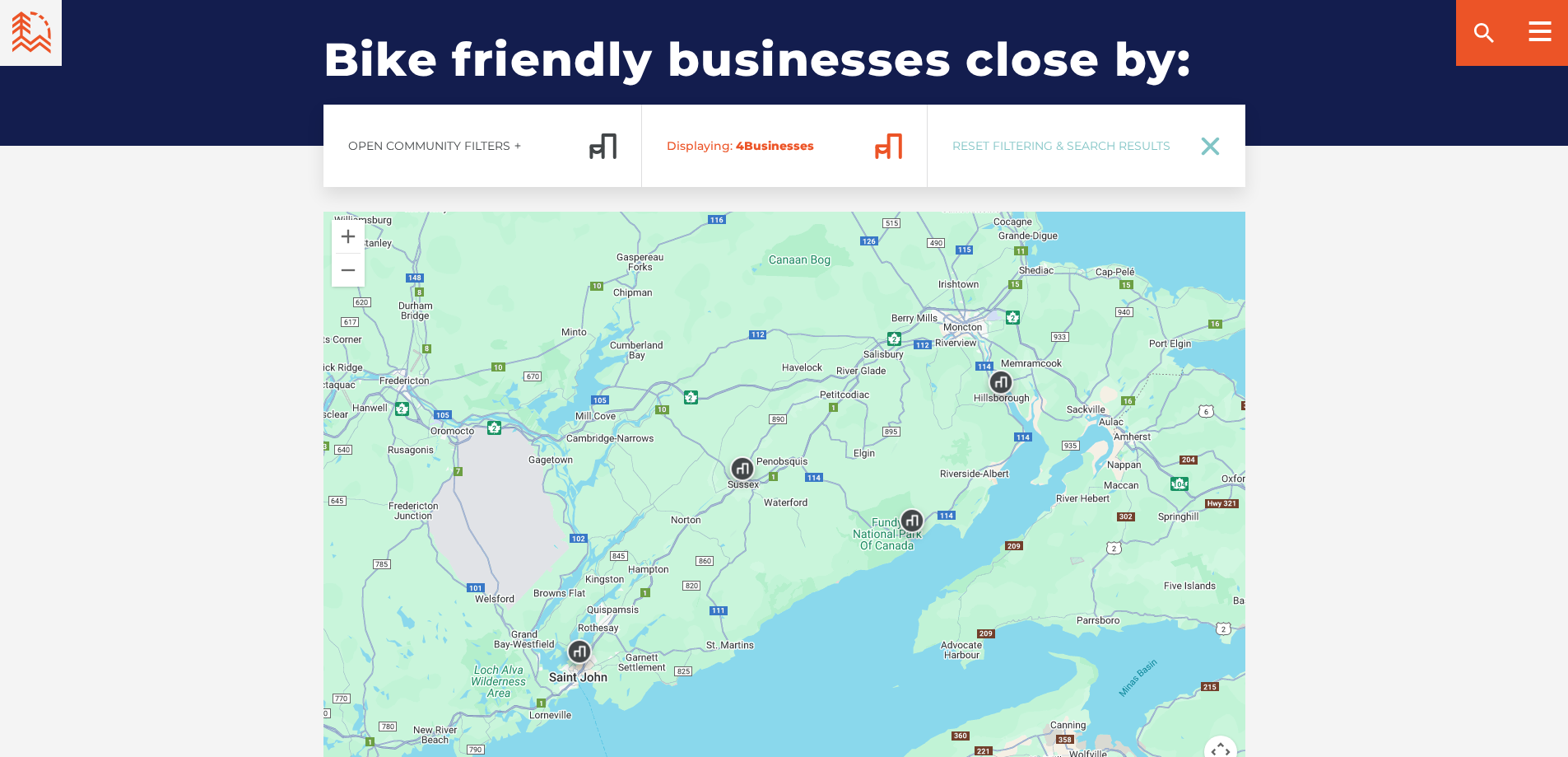
scroll to position [2717, 0]
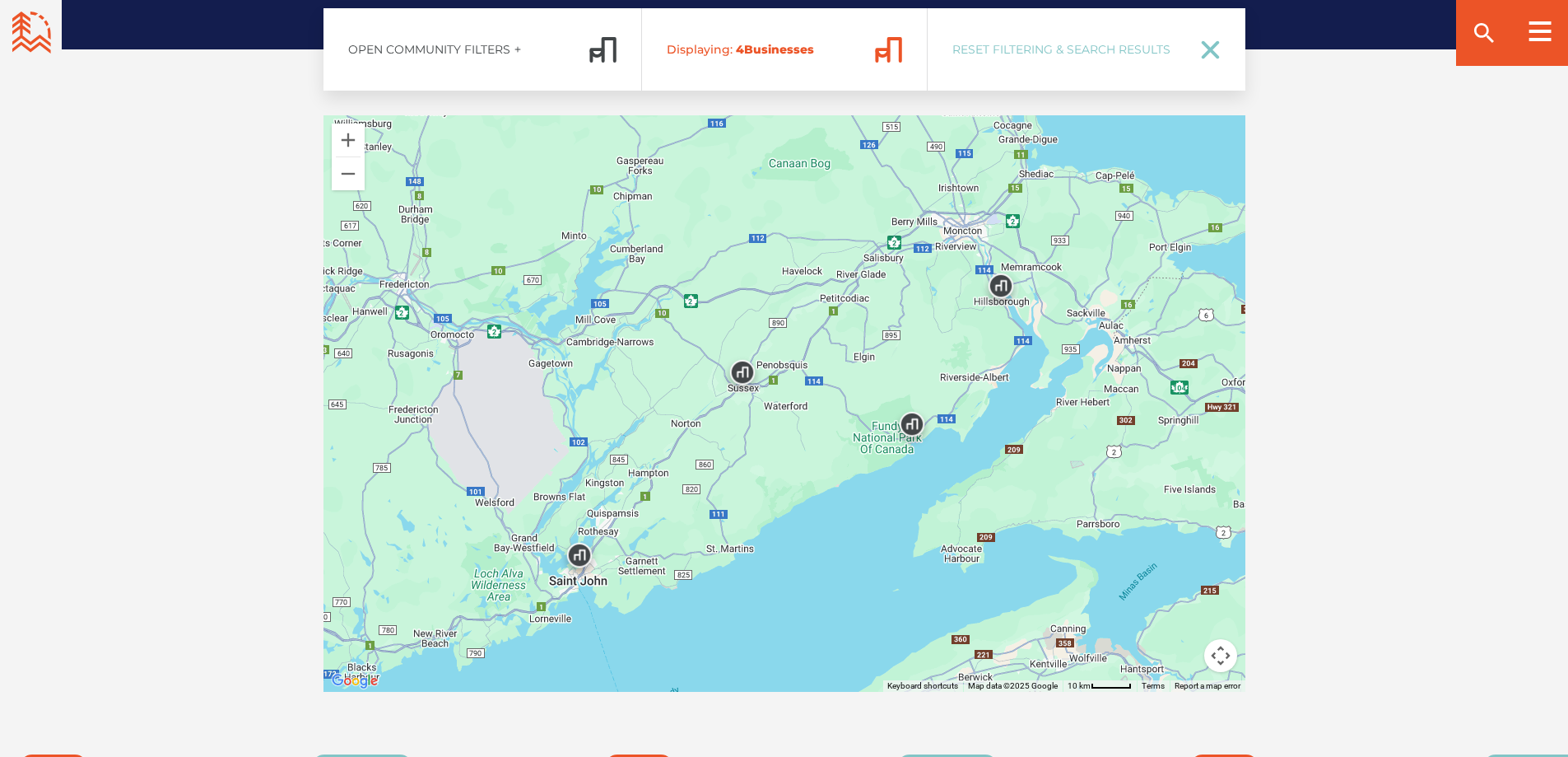
click at [916, 424] on img at bounding box center [912, 428] width 49 height 49
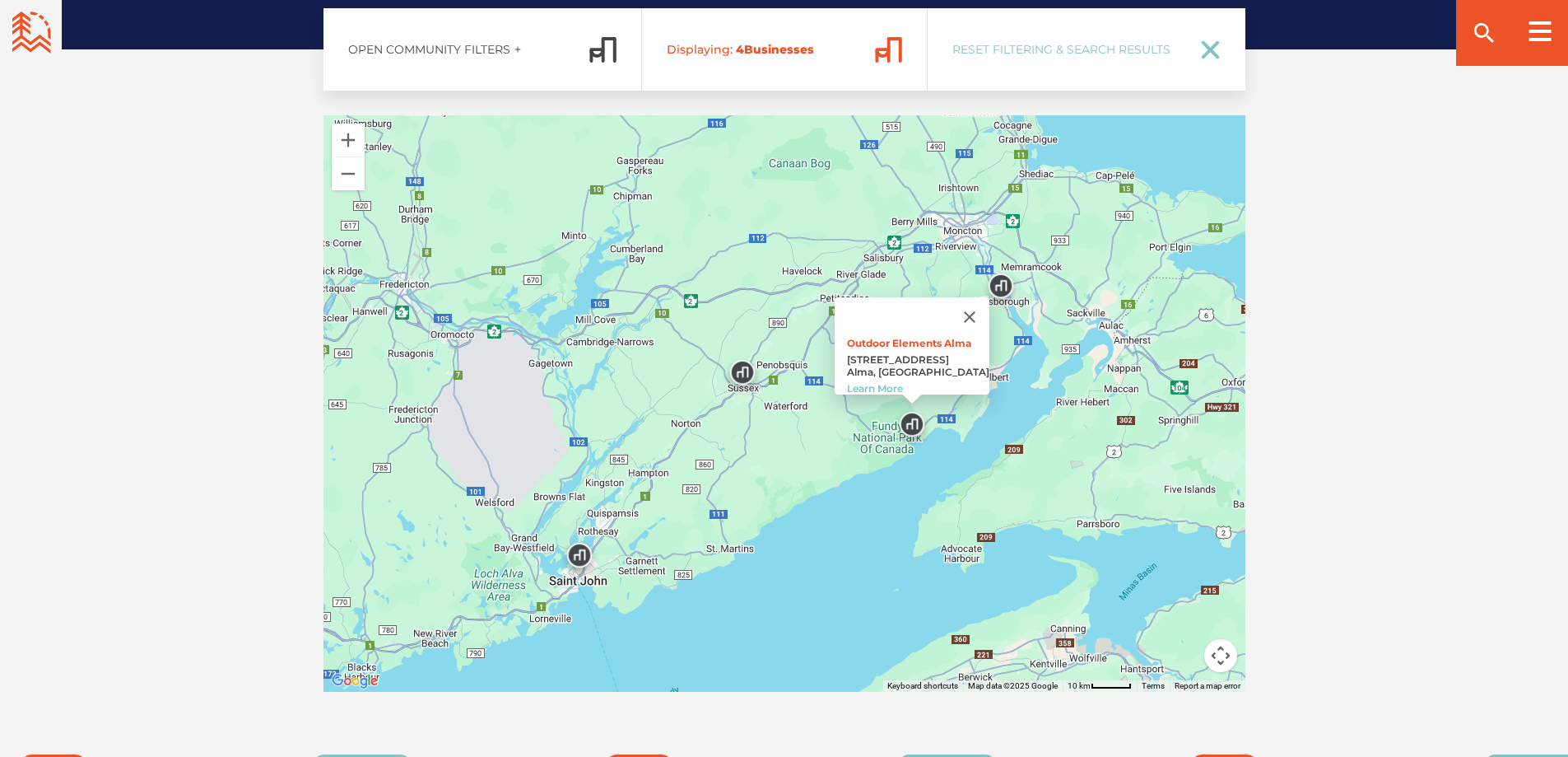
click at [747, 375] on img at bounding box center [743, 376] width 49 height 49
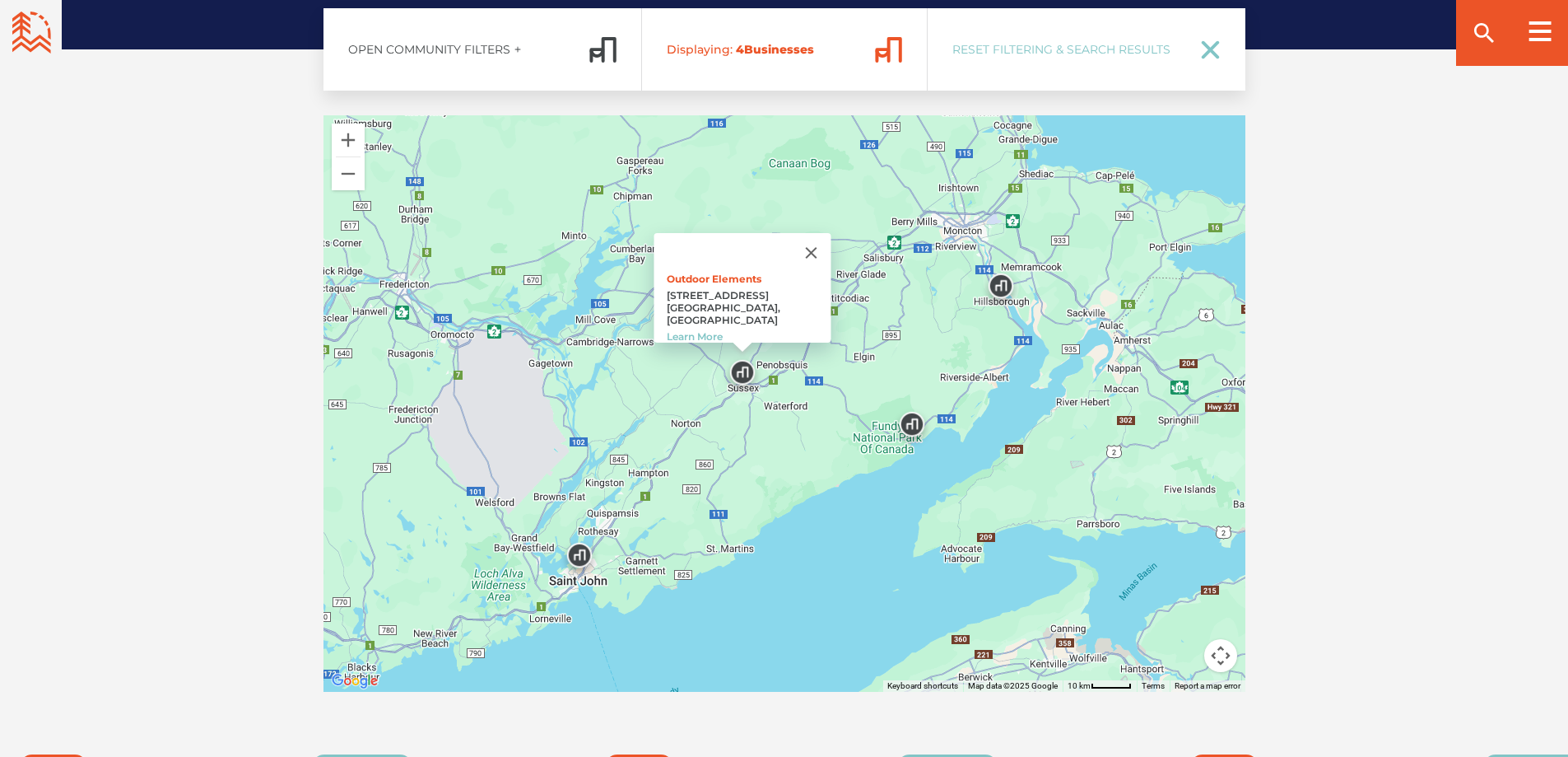
click at [1002, 288] on img at bounding box center [1001, 290] width 49 height 49
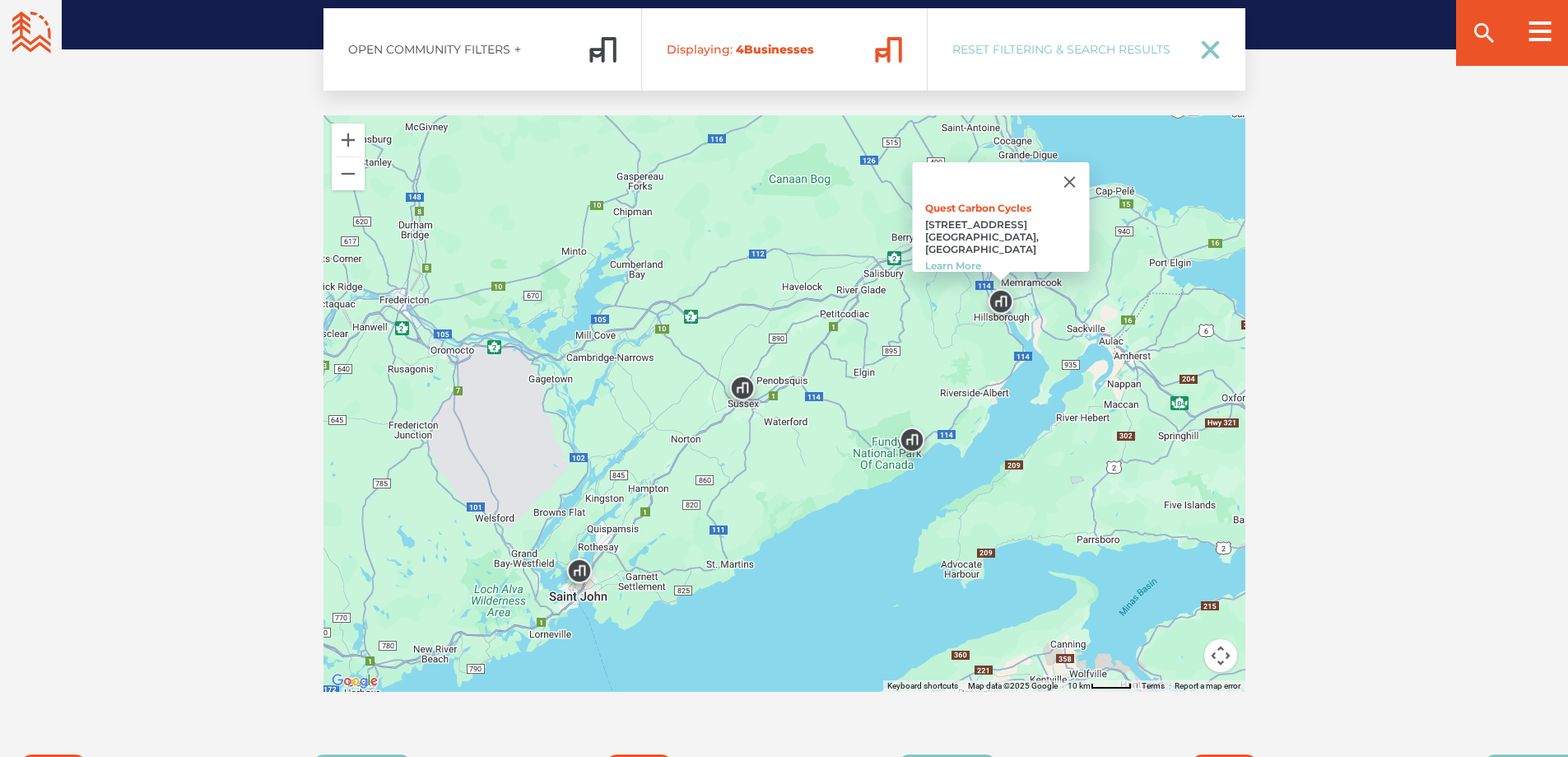
click at [582, 575] on img at bounding box center [580, 575] width 49 height 49
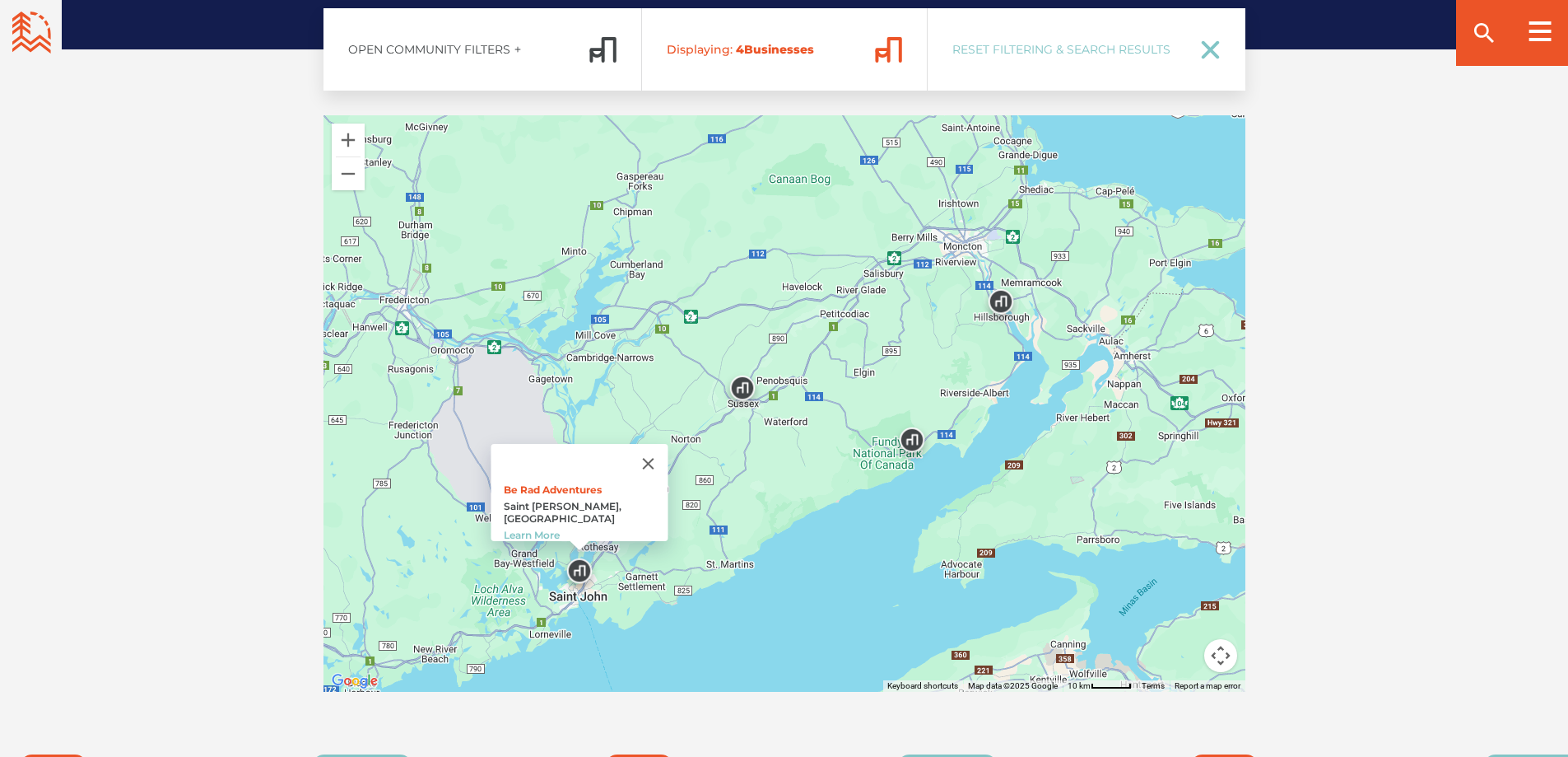
click at [1370, 351] on div "Bike friendly businesses close by: Open Community Filters Displaying: 4 Busines…" at bounding box center [784, 333] width 1568 height 881
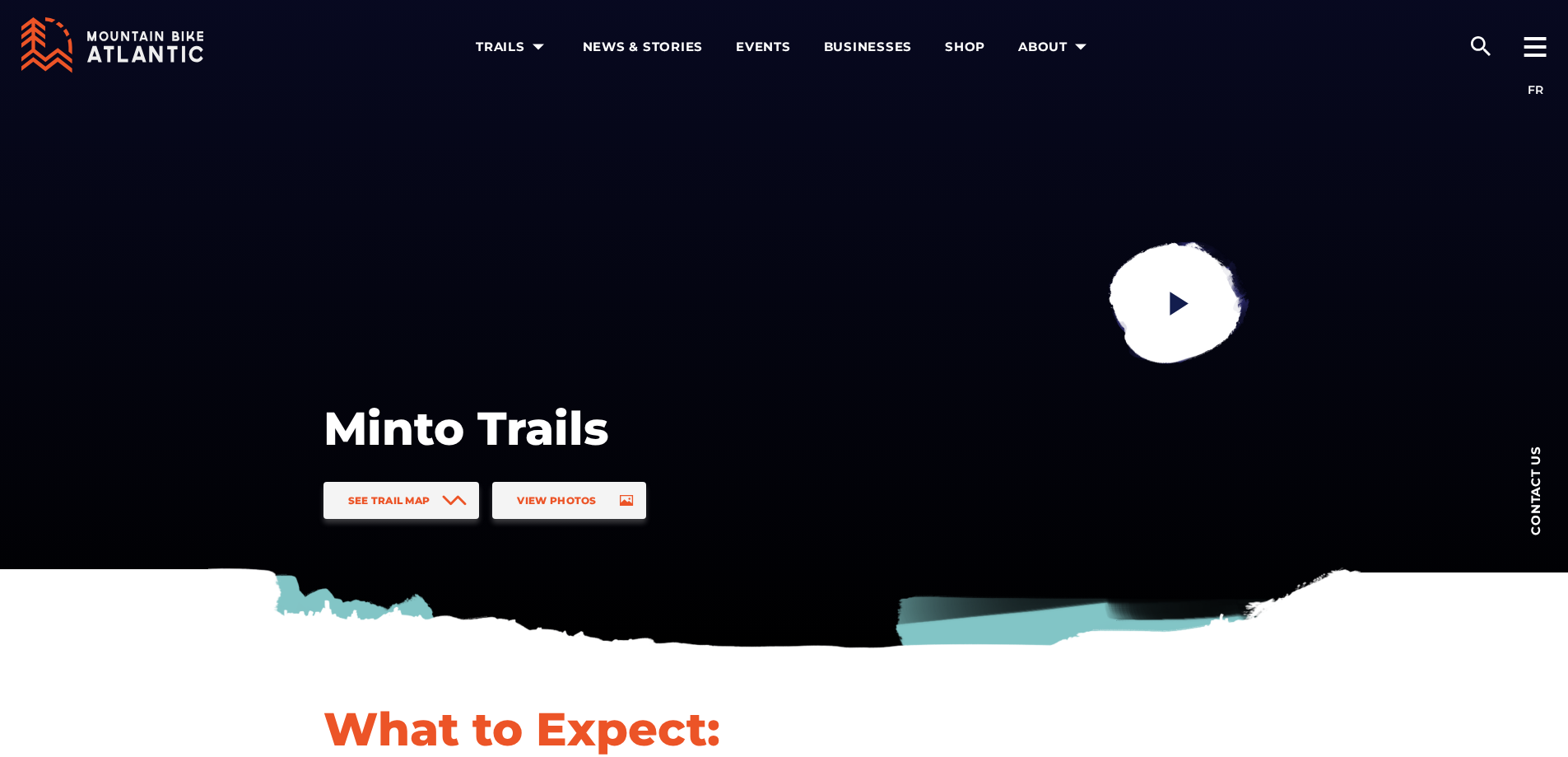
scroll to position [0, 0]
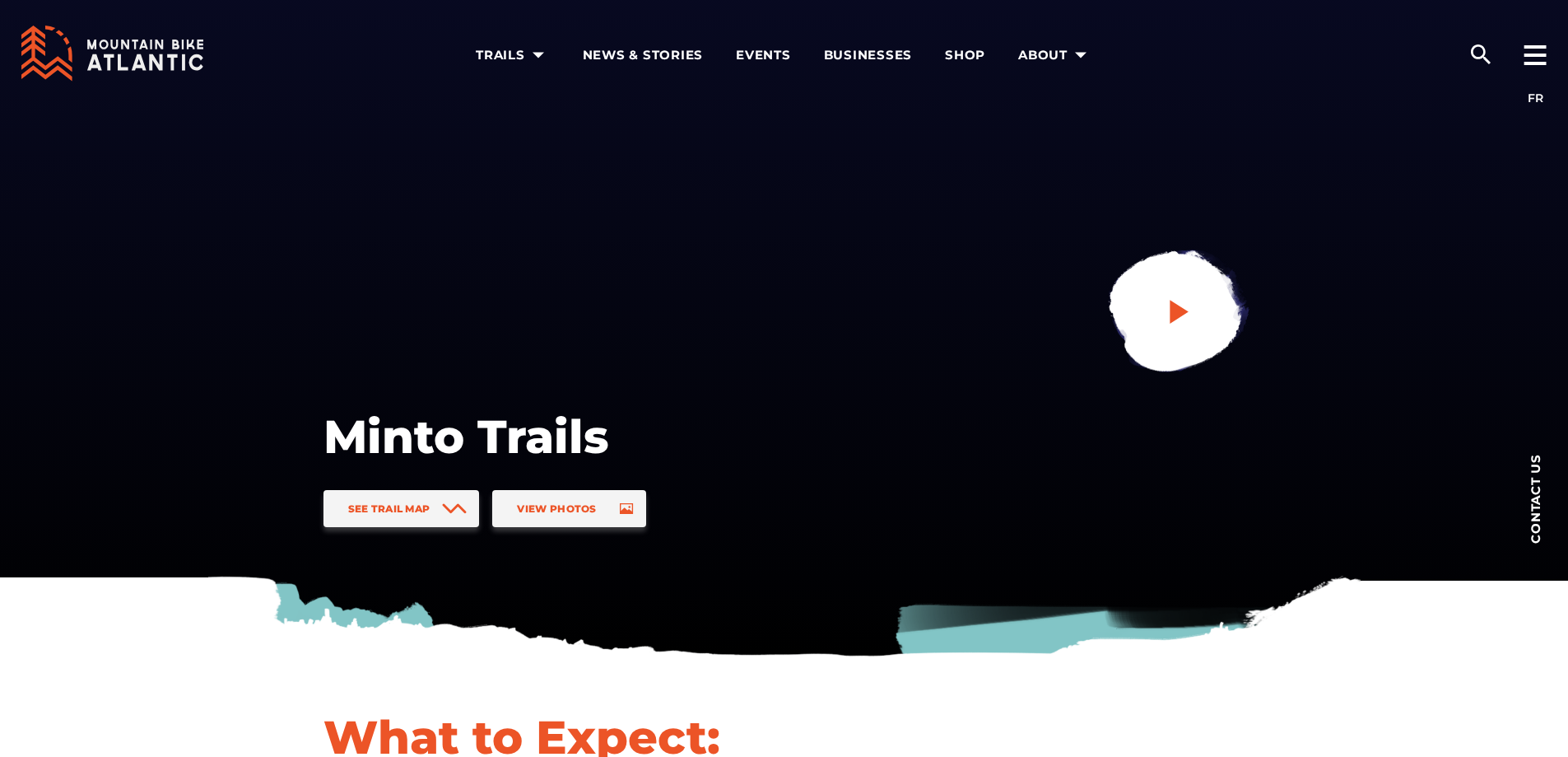
click at [1175, 309] on icon "play" at bounding box center [1179, 311] width 19 height 24
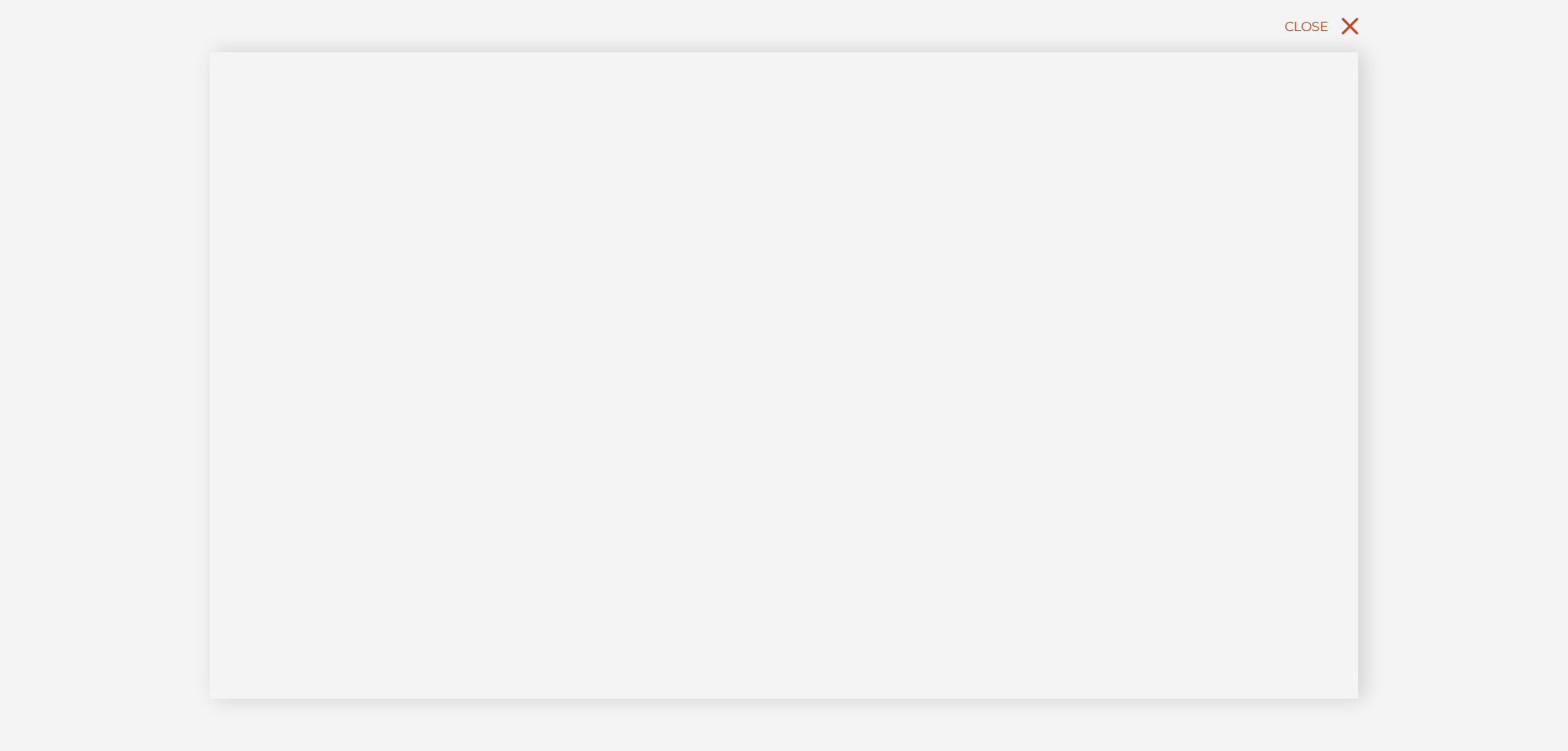
click at [1317, 24] on span "Close" at bounding box center [1306, 26] width 44 height 16
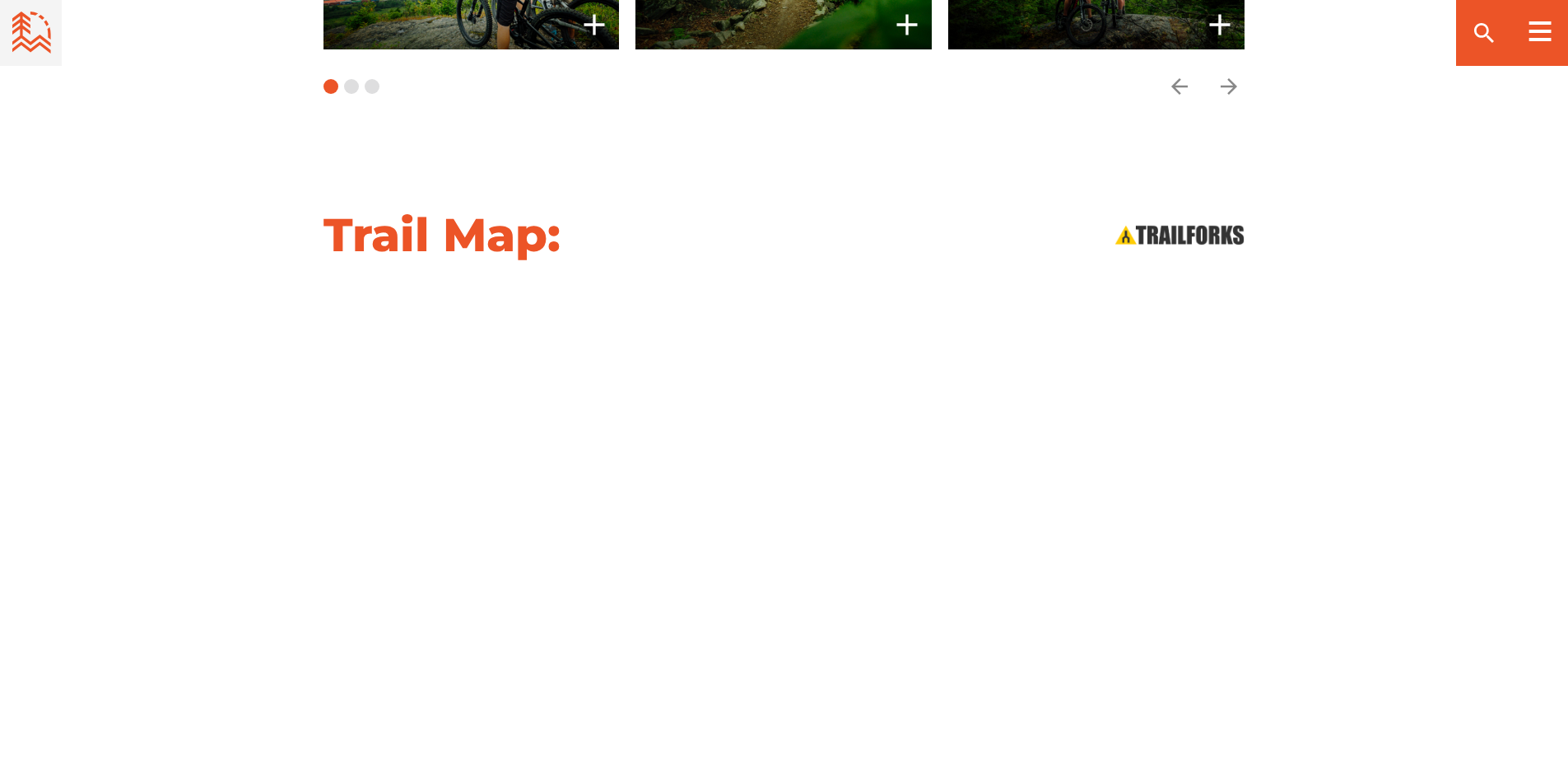
scroll to position [1593, 0]
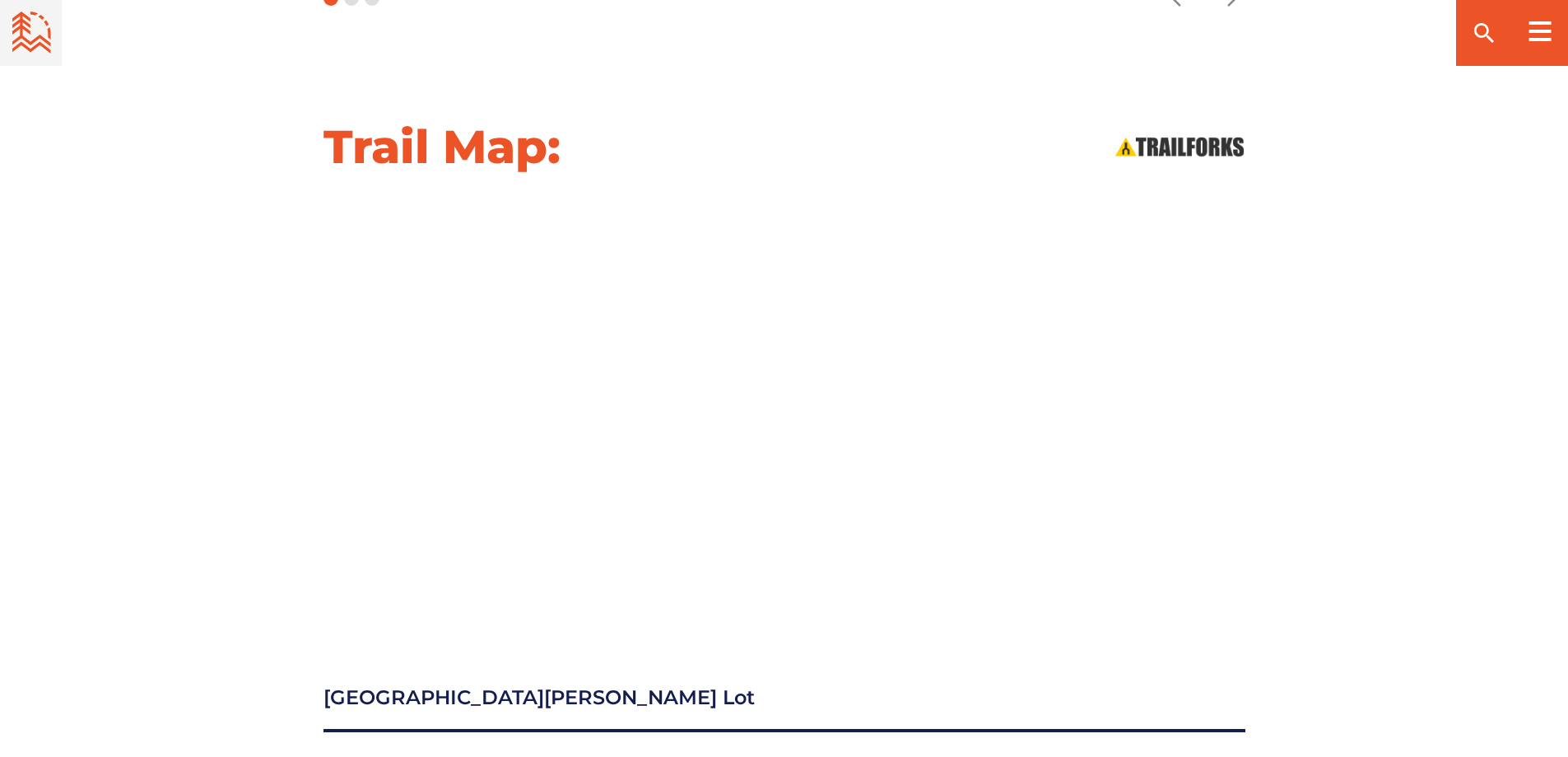
drag, startPoint x: 1572, startPoint y: 47, endPoint x: 1580, endPoint y: 210, distance: 163.2
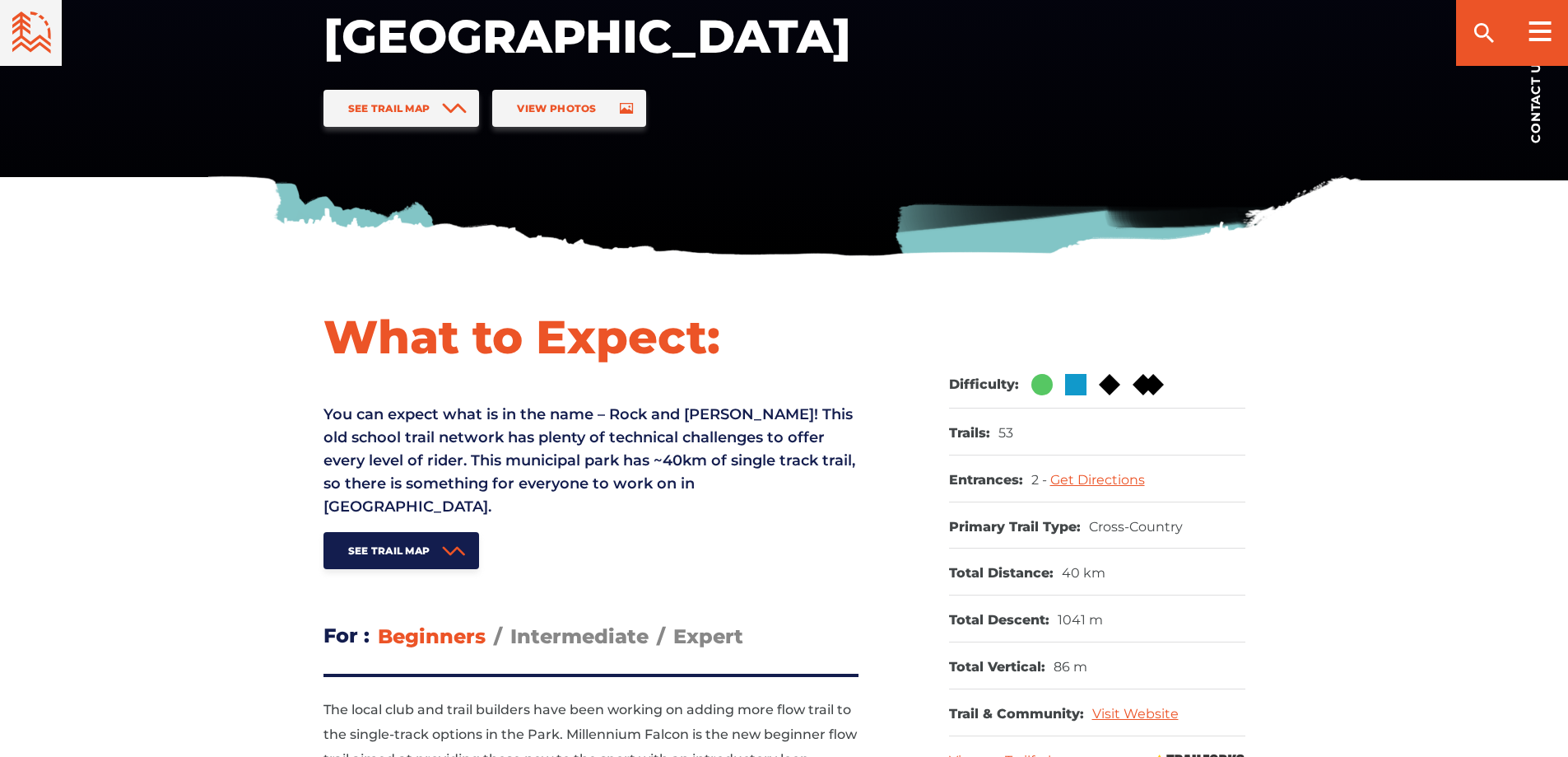
scroll to position [0, 0]
